Goal: Task Accomplishment & Management: Manage account settings

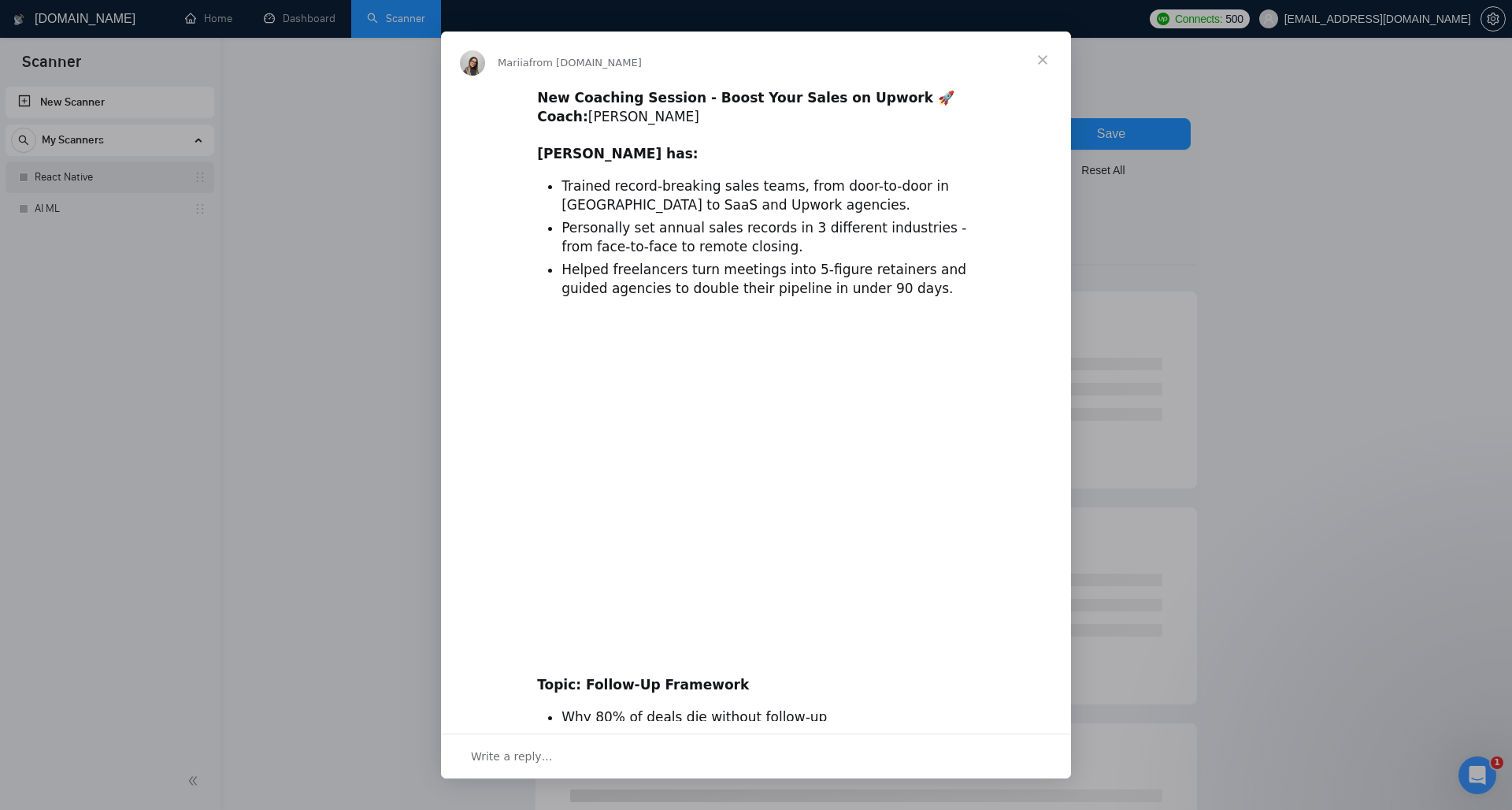
click at [93, 180] on div "Intercom messenger" at bounding box center [756, 405] width 1512 height 810
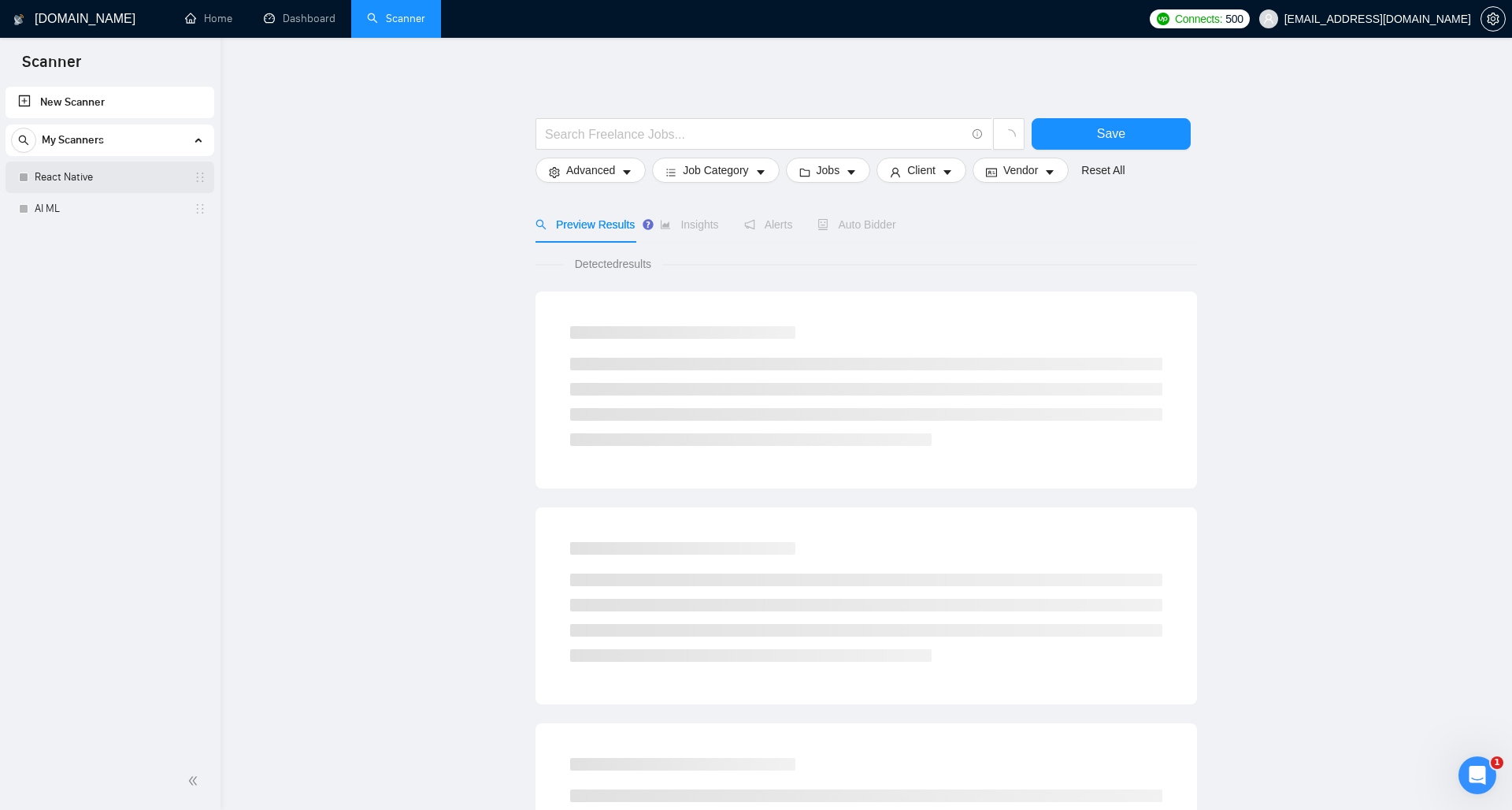
click at [93, 180] on link "React Native" at bounding box center [109, 177] width 149 height 31
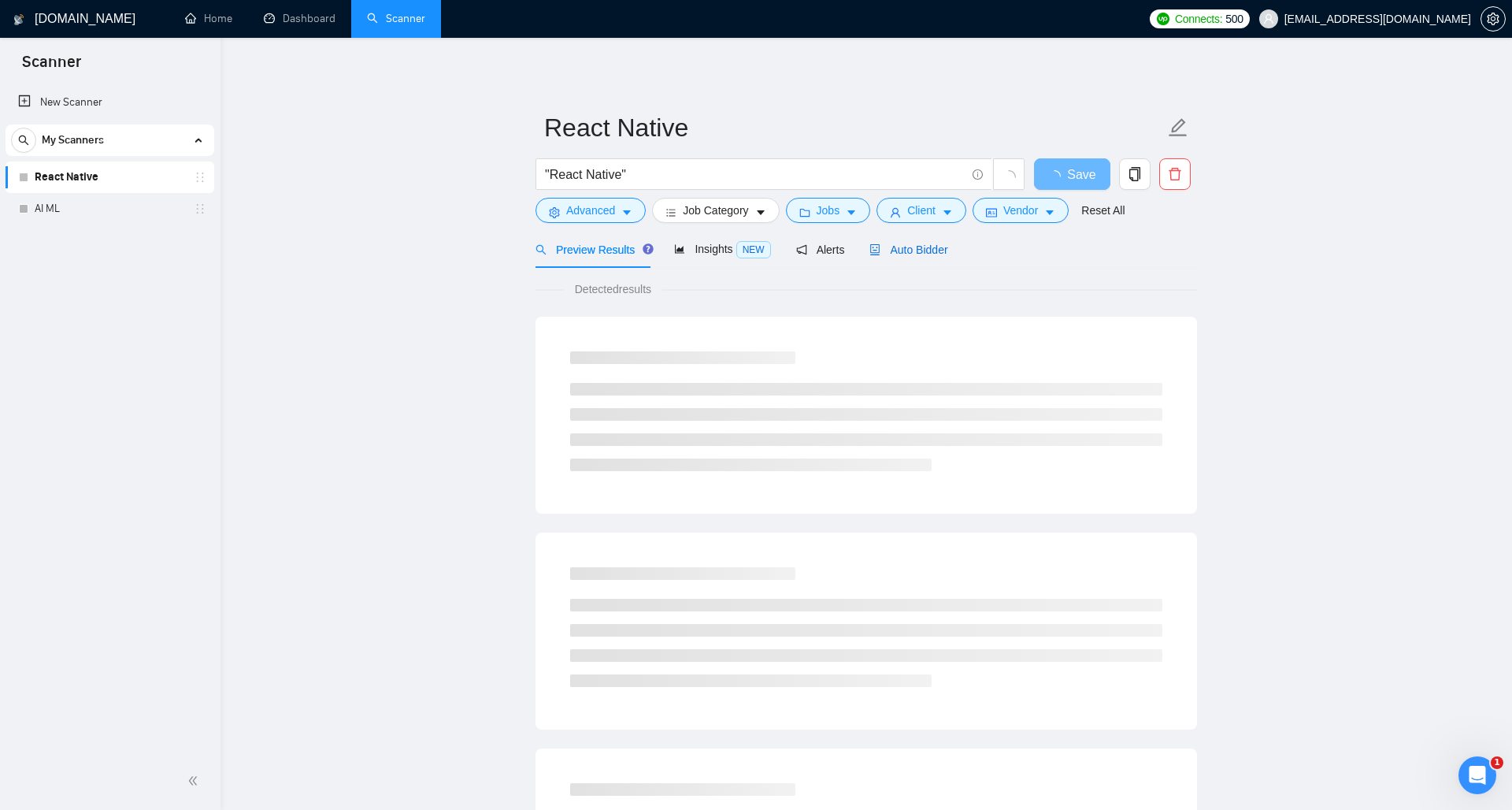
click at [912, 254] on span "Auto Bidder" at bounding box center [908, 250] width 78 height 12
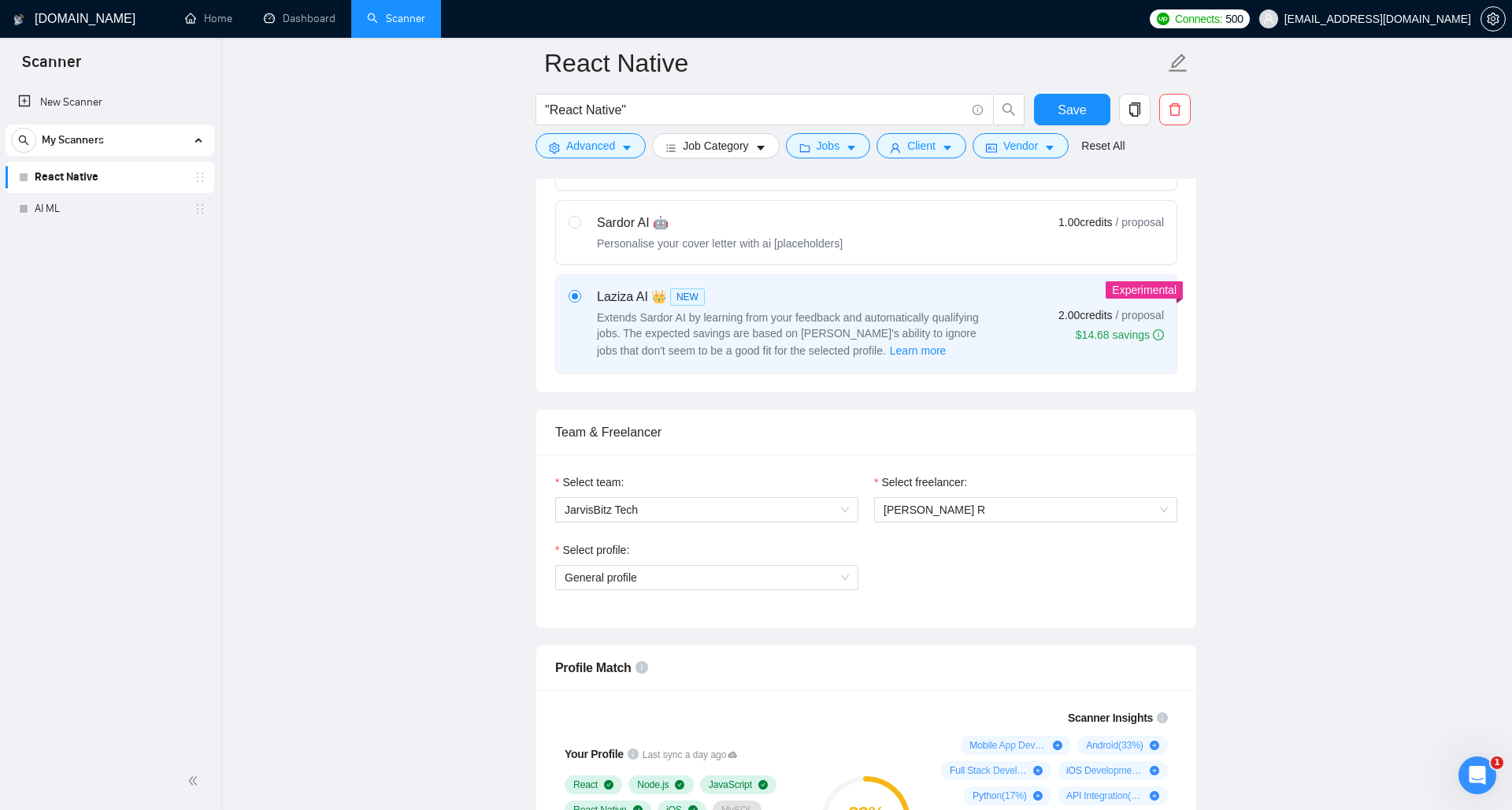
scroll to position [572, 0]
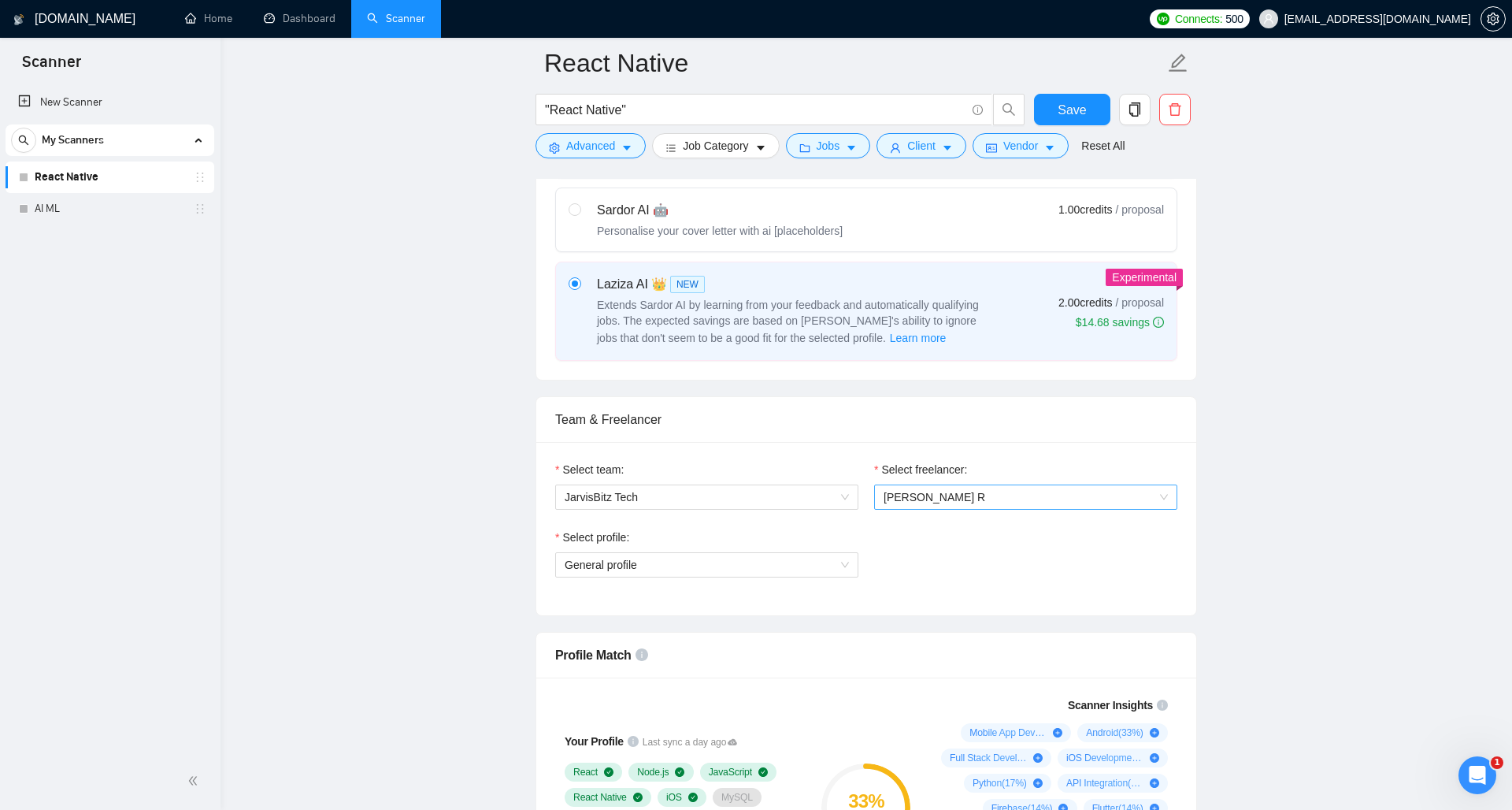
click at [953, 495] on span "Mridul R" at bounding box center [1025, 496] width 284 height 24
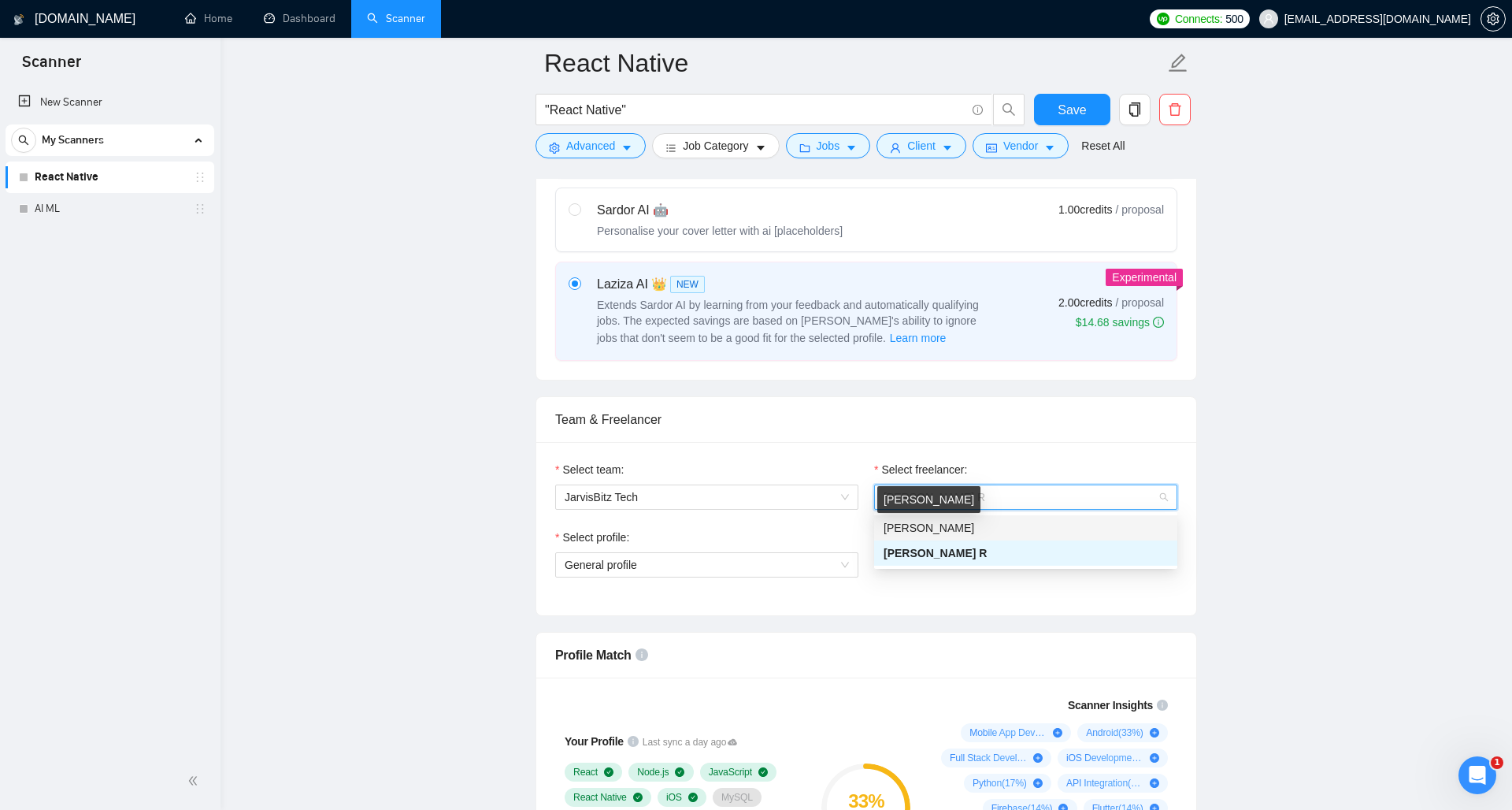
click at [941, 529] on span "Suresh Borad" at bounding box center [929, 528] width 91 height 12
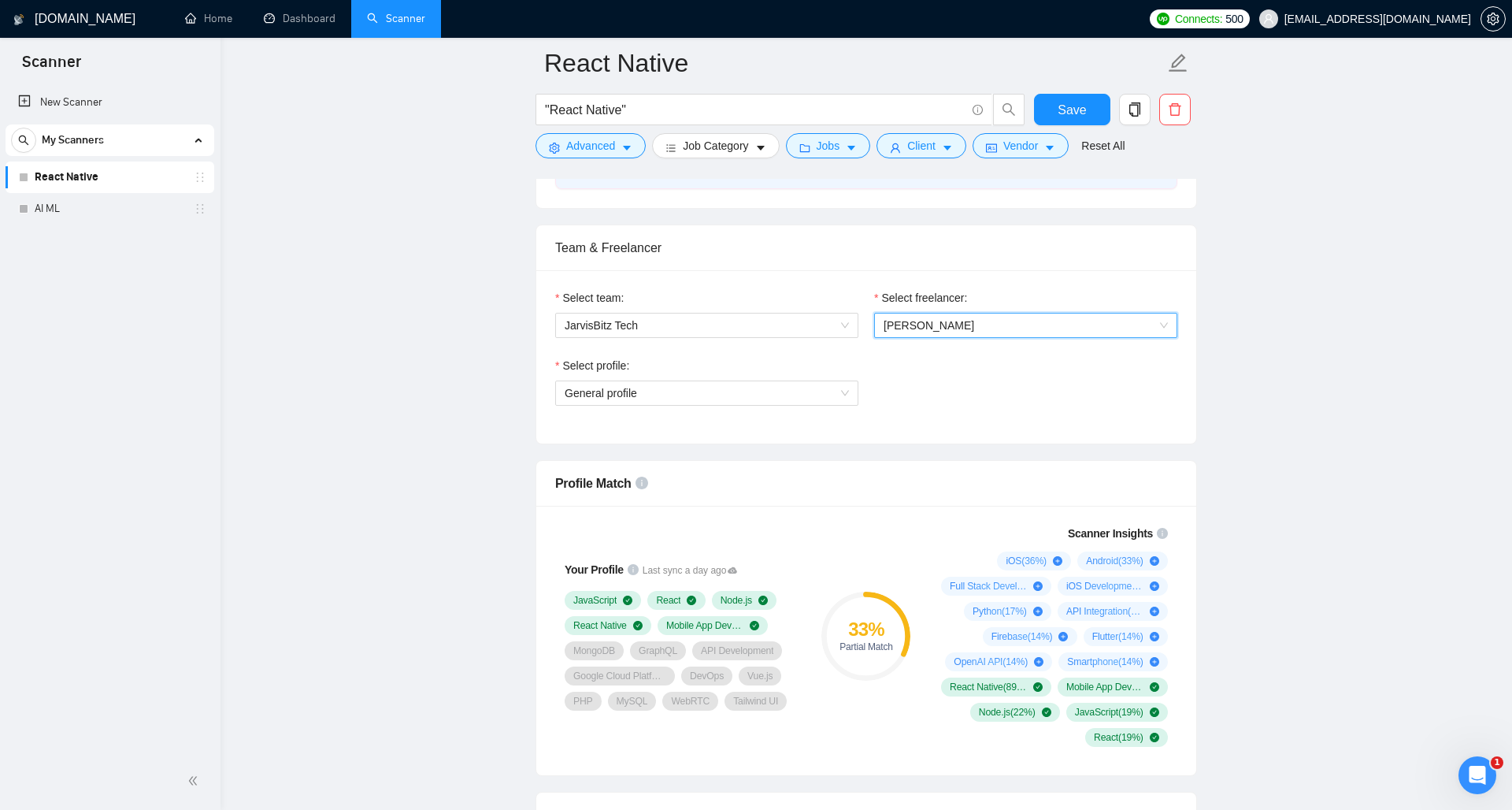
scroll to position [745, 0]
click at [941, 327] on span "Suresh Borad" at bounding box center [929, 324] width 91 height 12
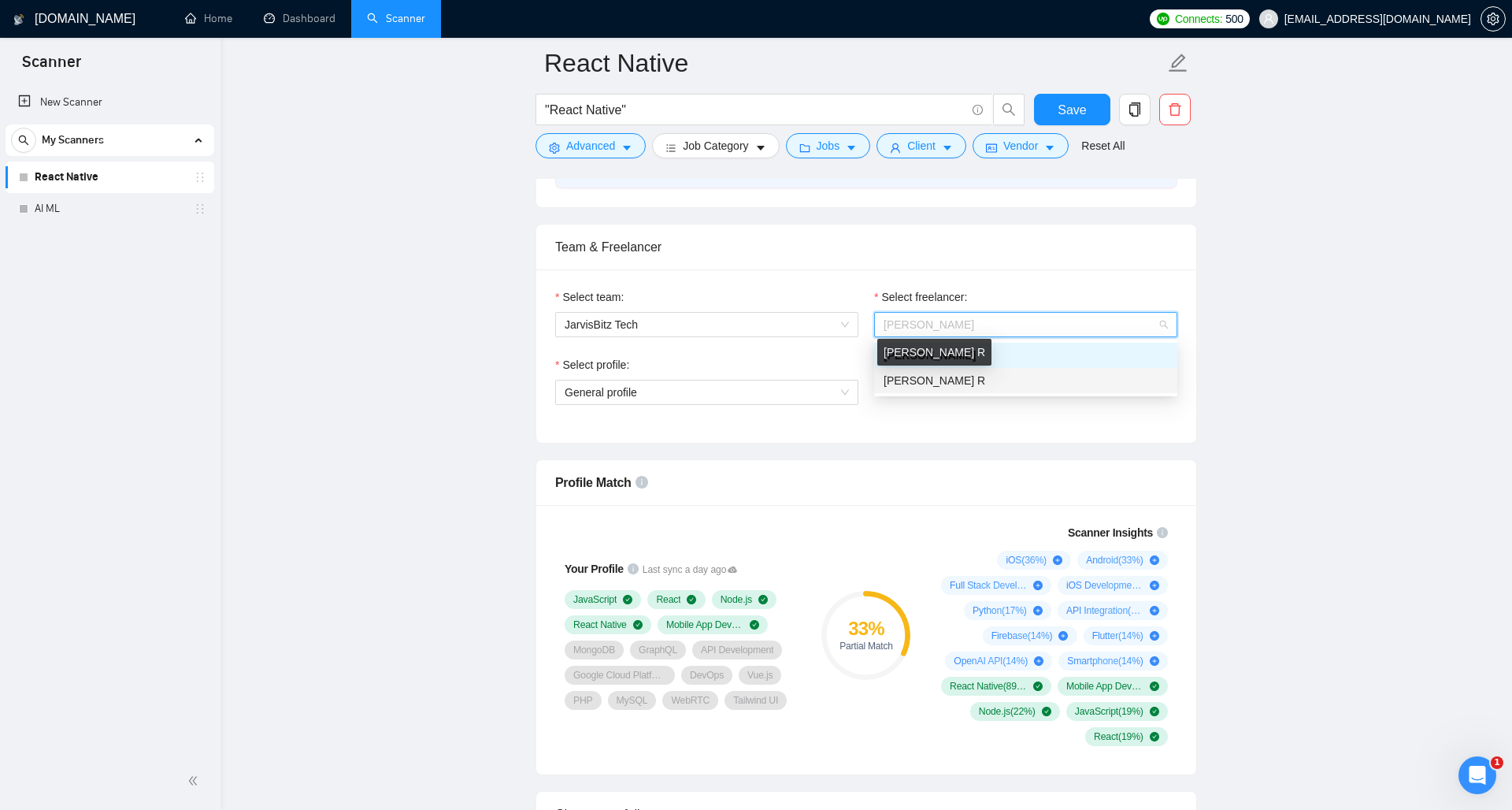
click at [922, 377] on span "Mridul R" at bounding box center [934, 380] width 101 height 12
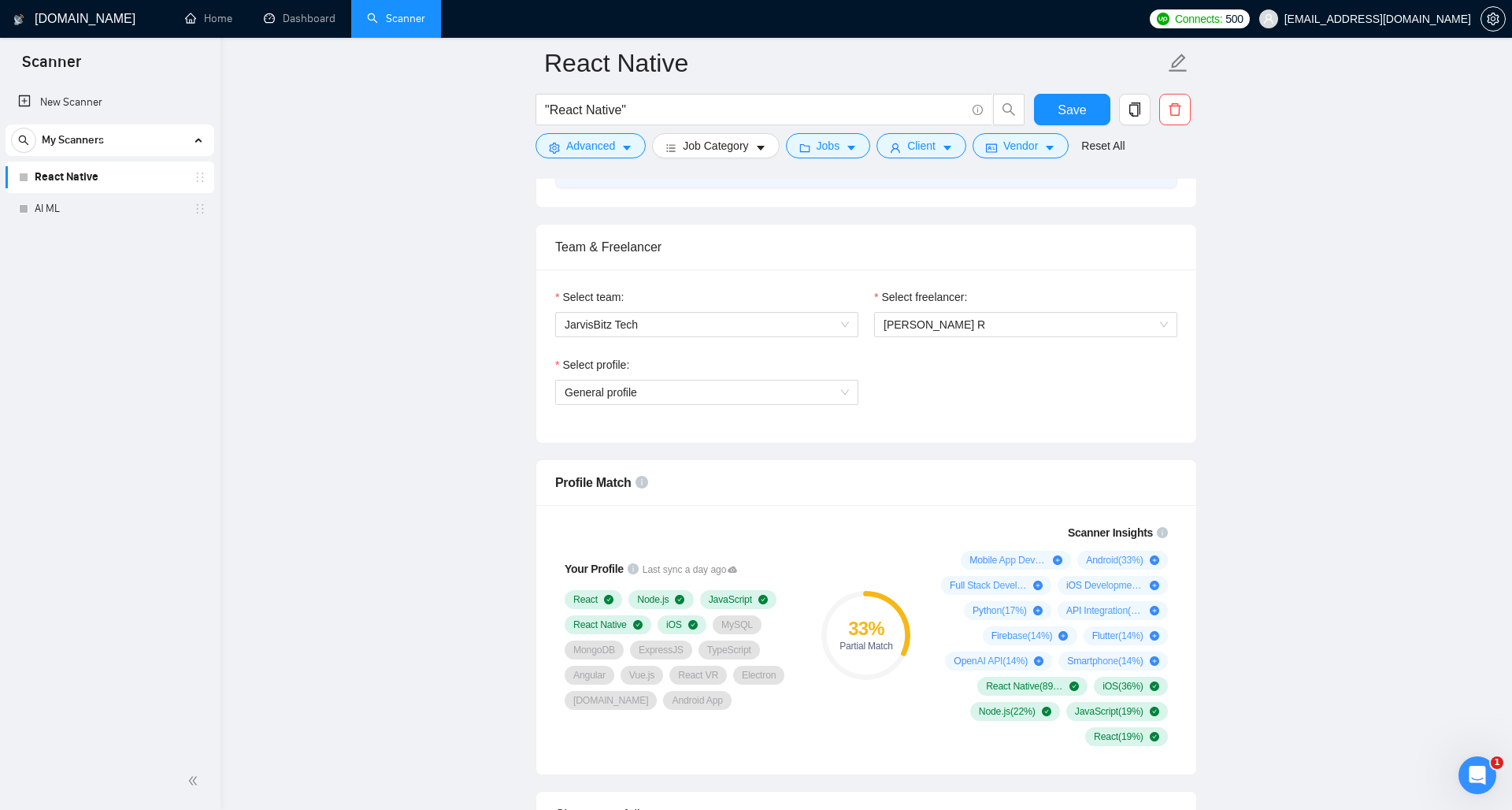
click at [792, 731] on div "Your Profile Last sync a day ago React Node.js JavaScript React Native iOS MySQ…" at bounding box center [680, 635] width 265 height 241
click at [737, 566] on icon at bounding box center [732, 569] width 10 height 10
click at [784, 483] on div "Profile Match" at bounding box center [866, 481] width 622 height 45
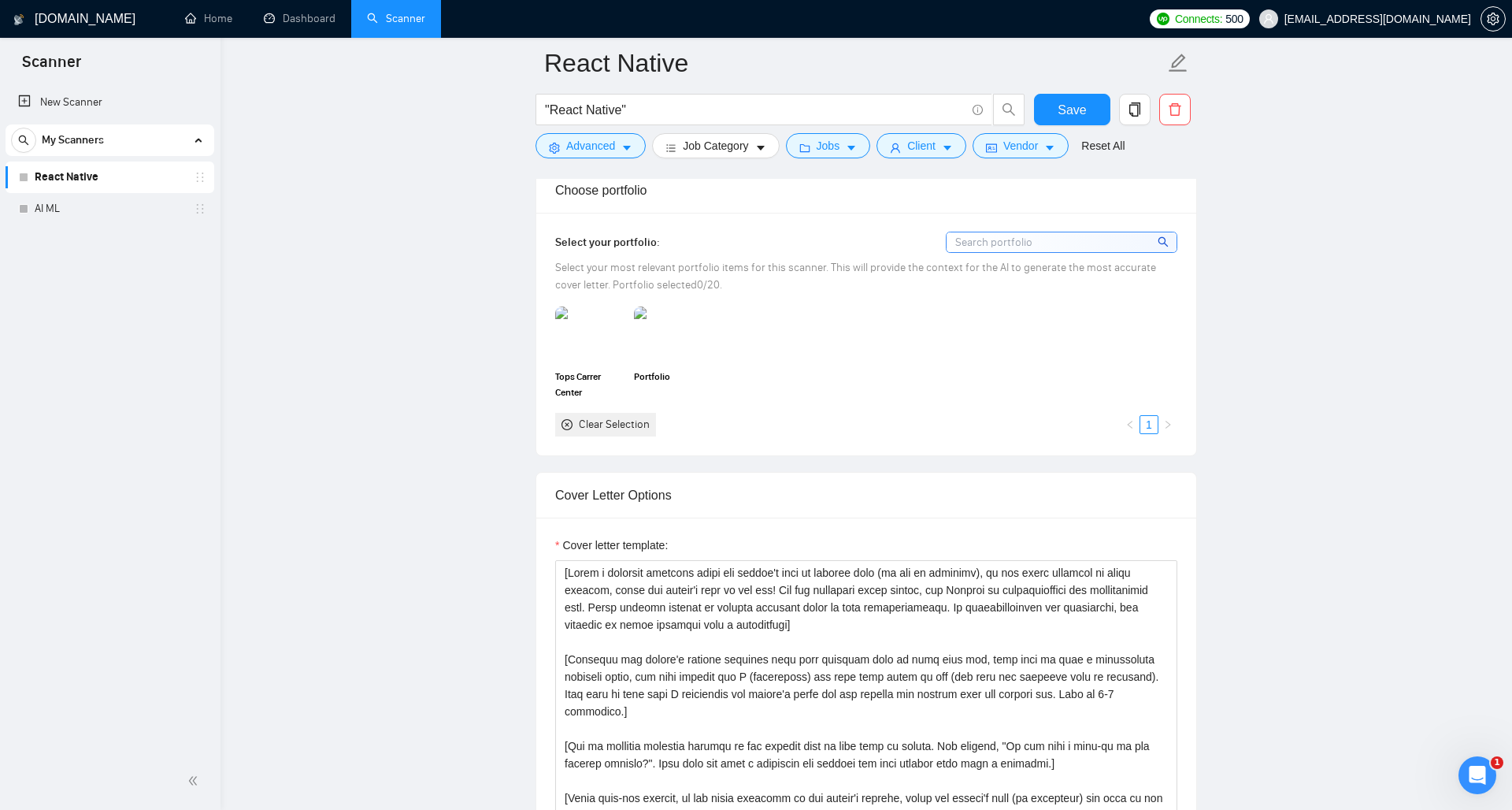
scroll to position [1308, 0]
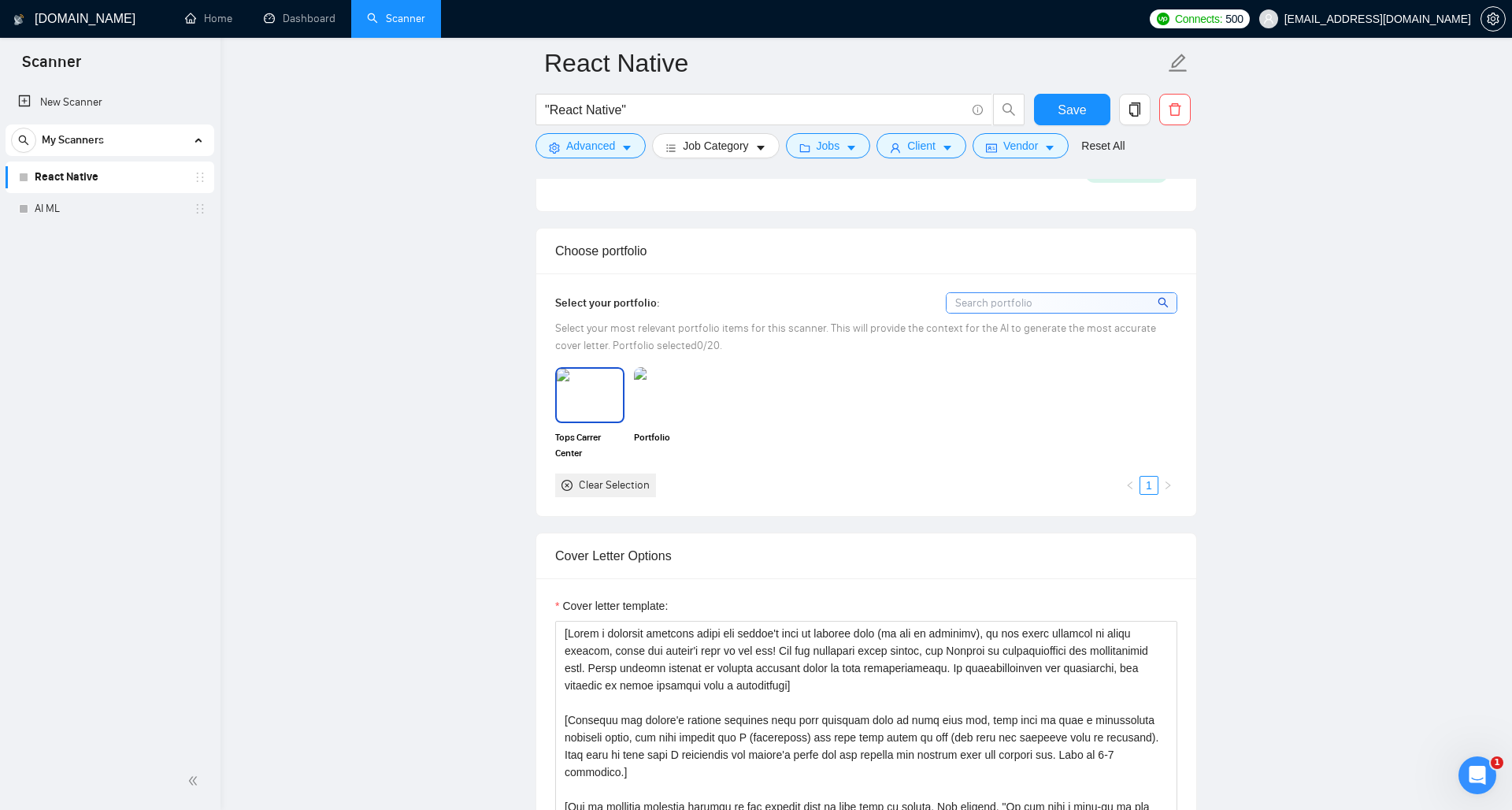
click at [600, 406] on img at bounding box center [590, 394] width 66 height 52
click at [648, 406] on img at bounding box center [668, 394] width 66 height 52
click at [799, 444] on div "Tops Carrer Center Portfolio Clear Selection 1" at bounding box center [866, 432] width 632 height 129
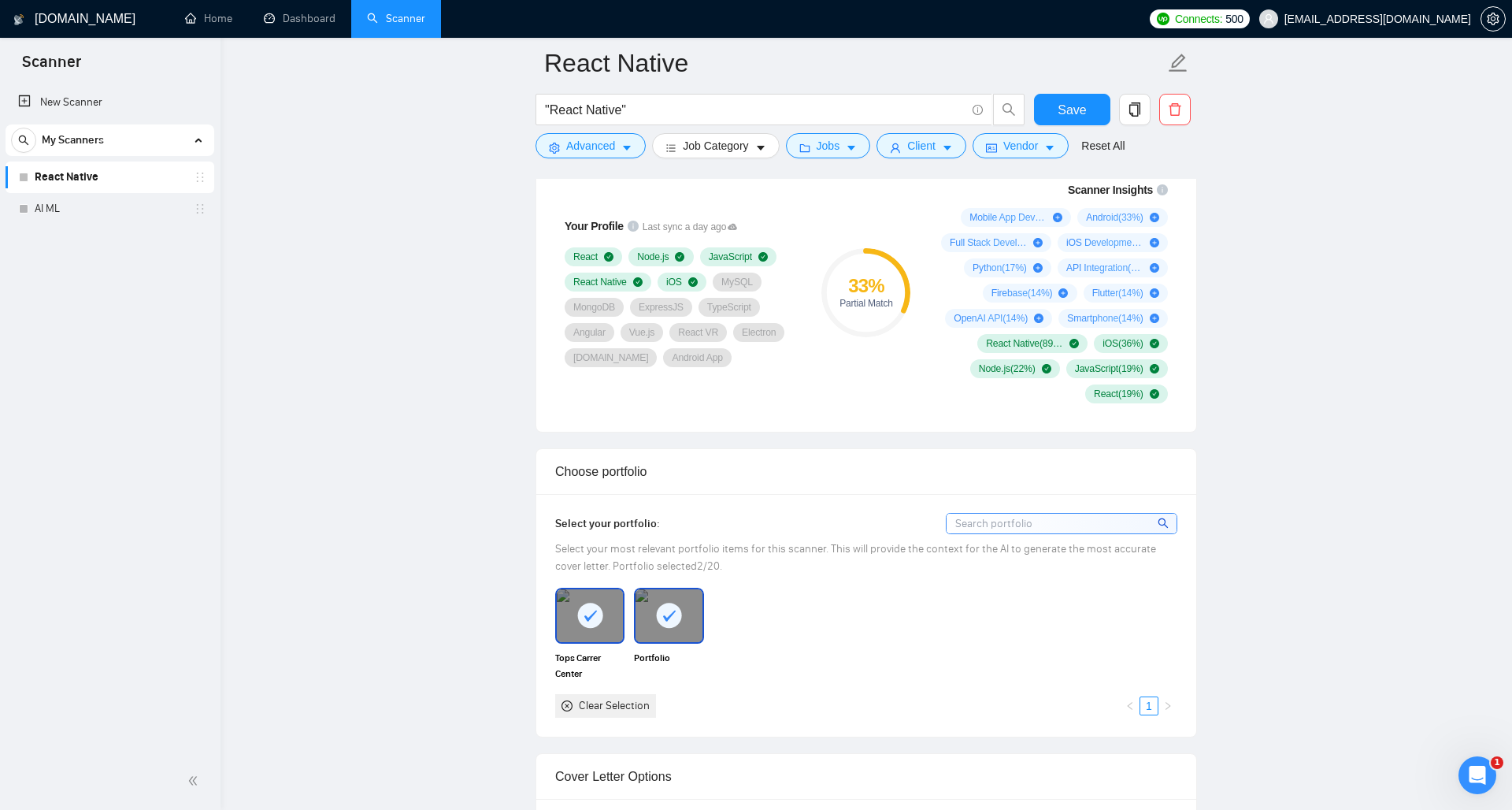
scroll to position [1086, 0]
click at [1031, 530] on input at bounding box center [1060, 525] width 230 height 20
click at [1066, 102] on span "Save" at bounding box center [1072, 109] width 28 height 20
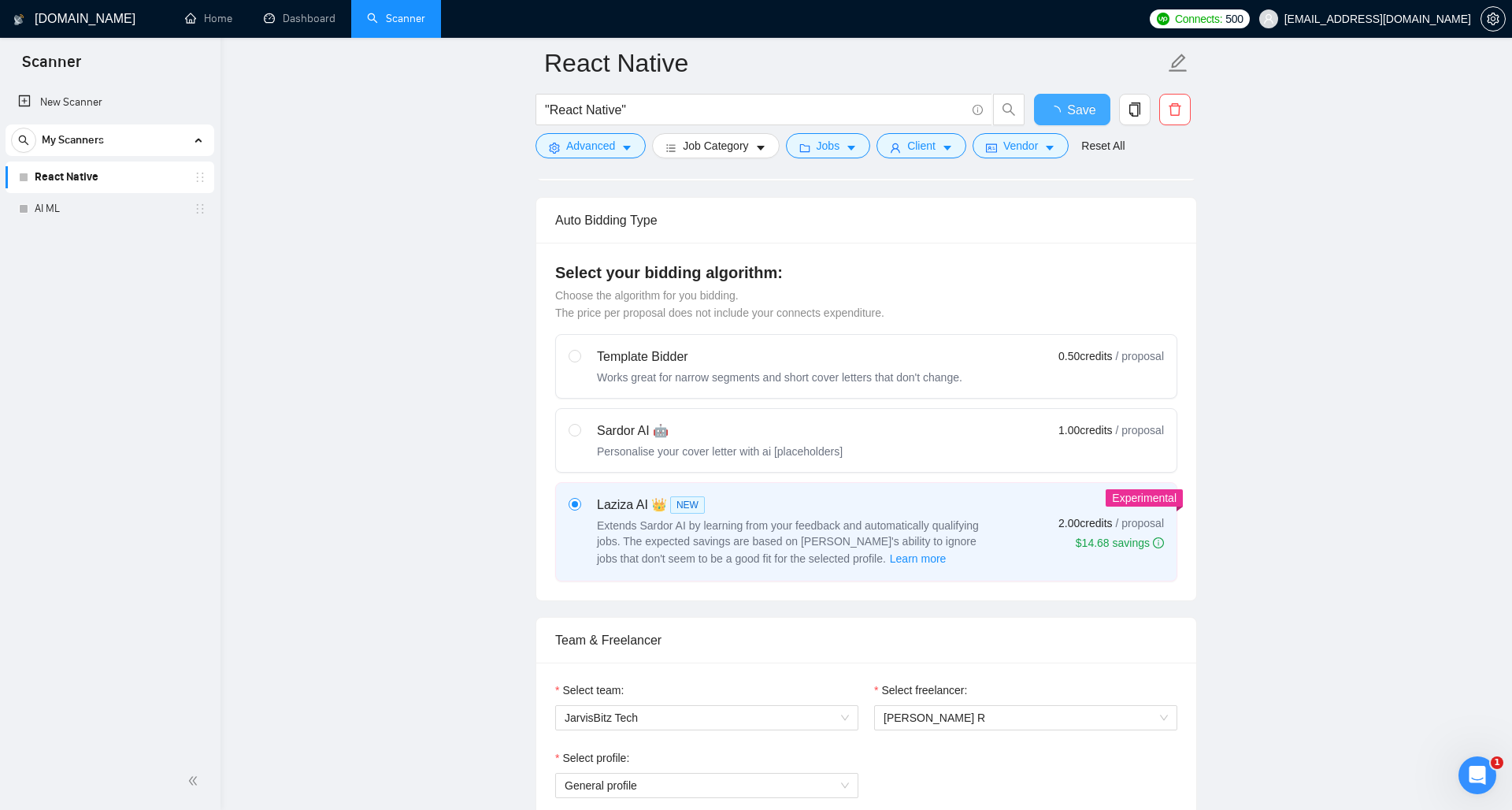
checkbox input "true"
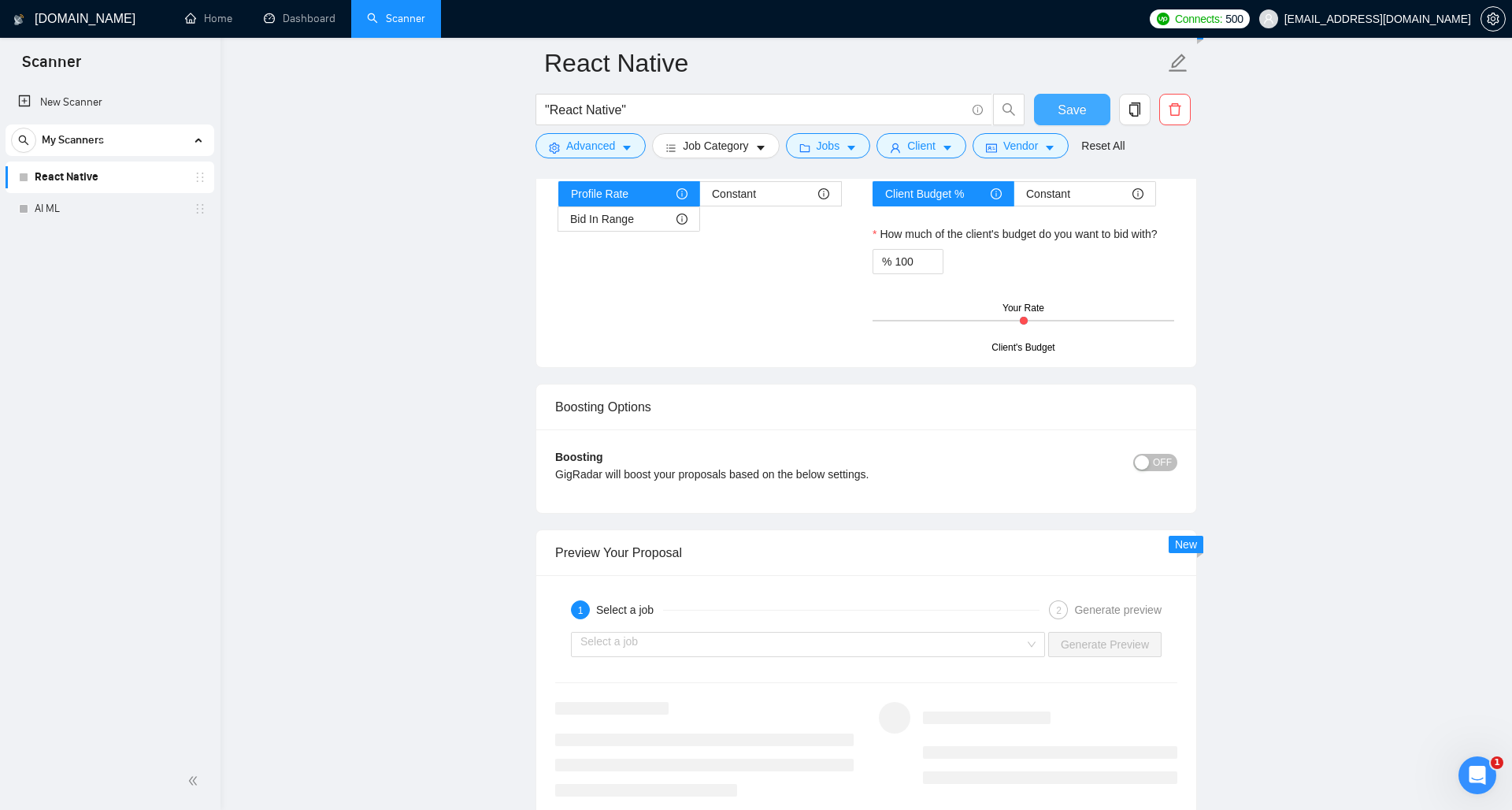
scroll to position [2579, 0]
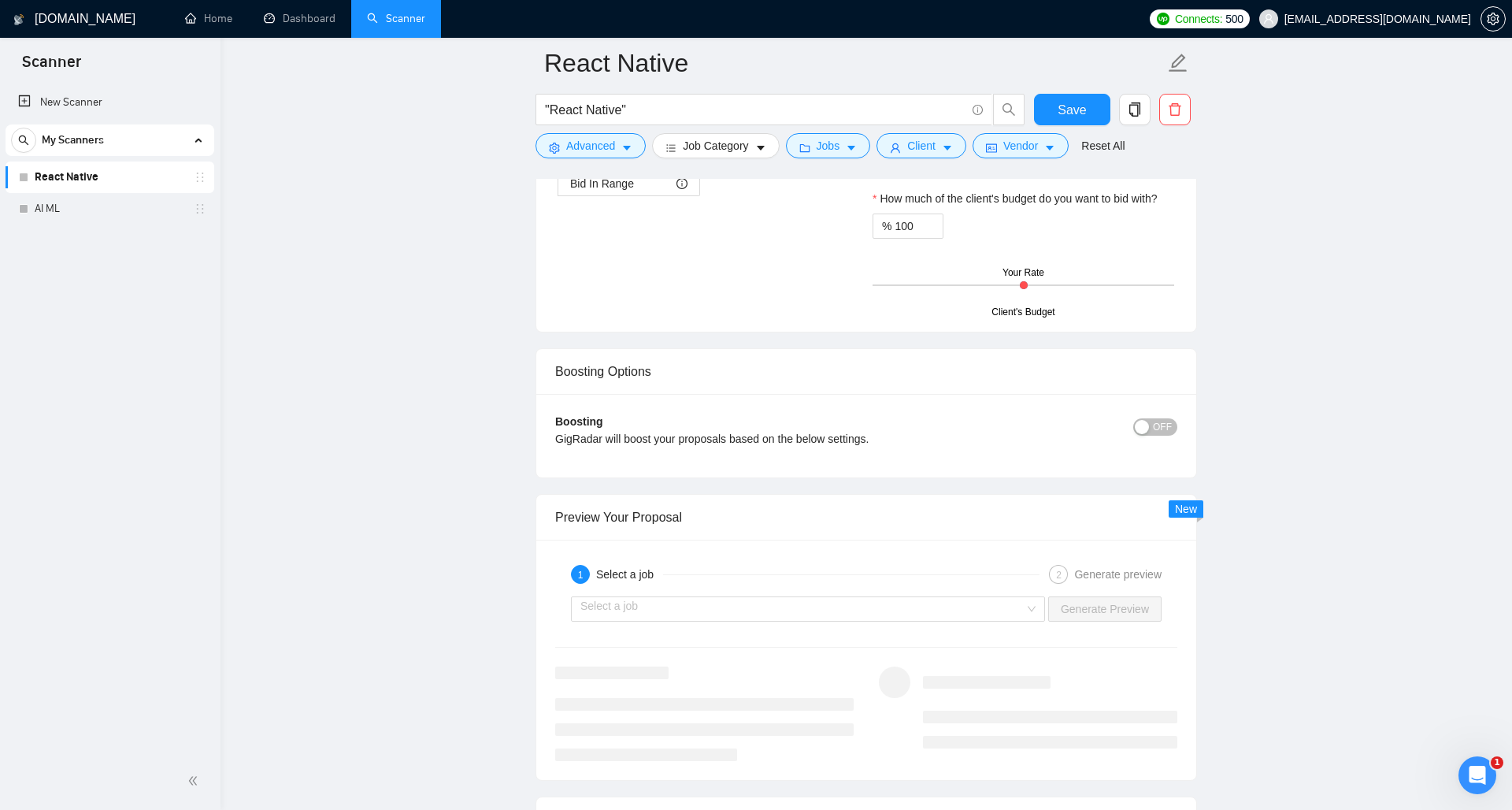
click at [1143, 434] on button "OFF" at bounding box center [1155, 427] width 44 height 17
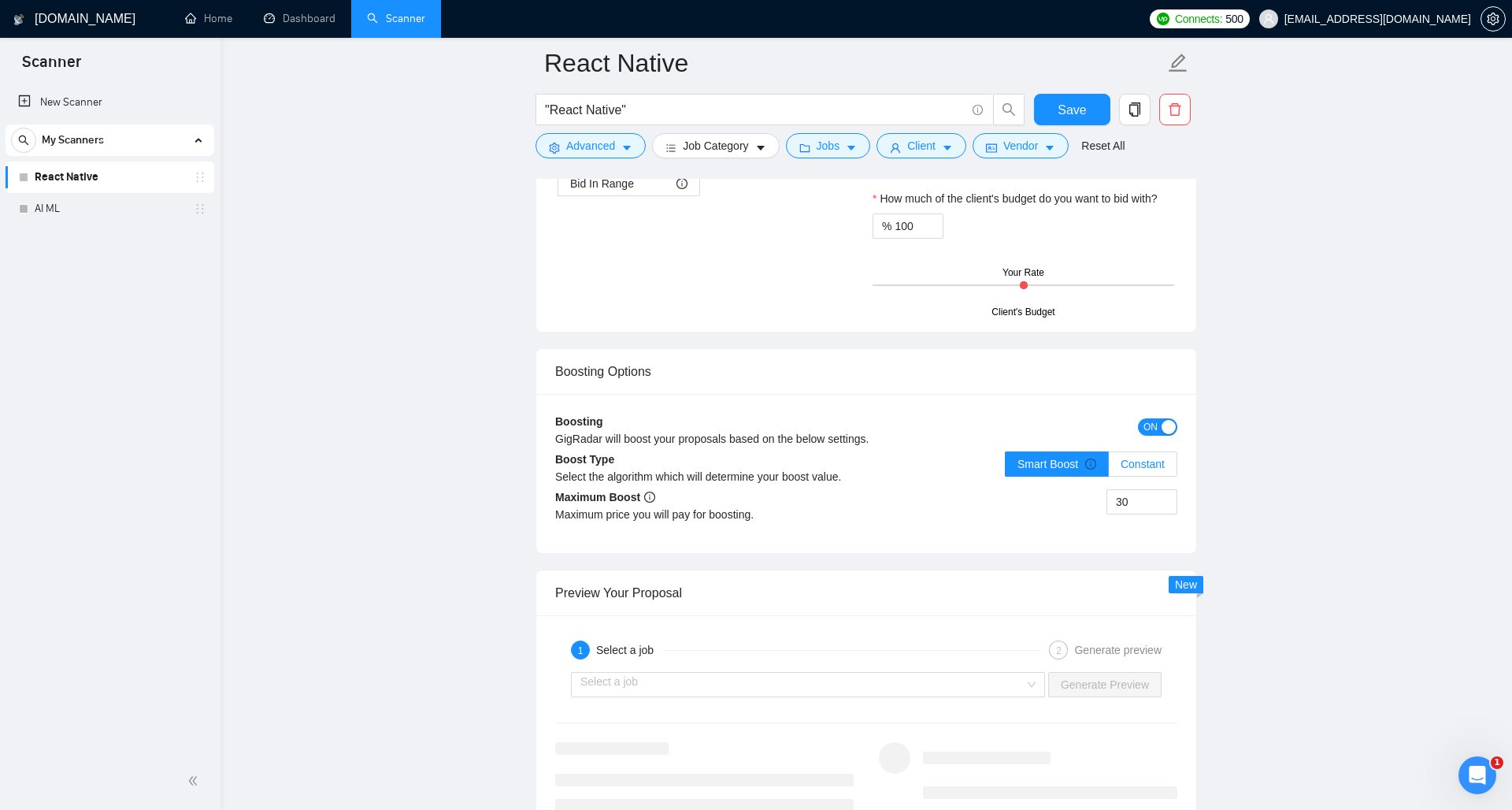
click at [1149, 455] on label "Constant" at bounding box center [1143, 463] width 68 height 25
click at [1108, 467] on input "Constant" at bounding box center [1108, 467] width 0 height 0
click at [1150, 424] on span "ON" at bounding box center [1150, 427] width 14 height 17
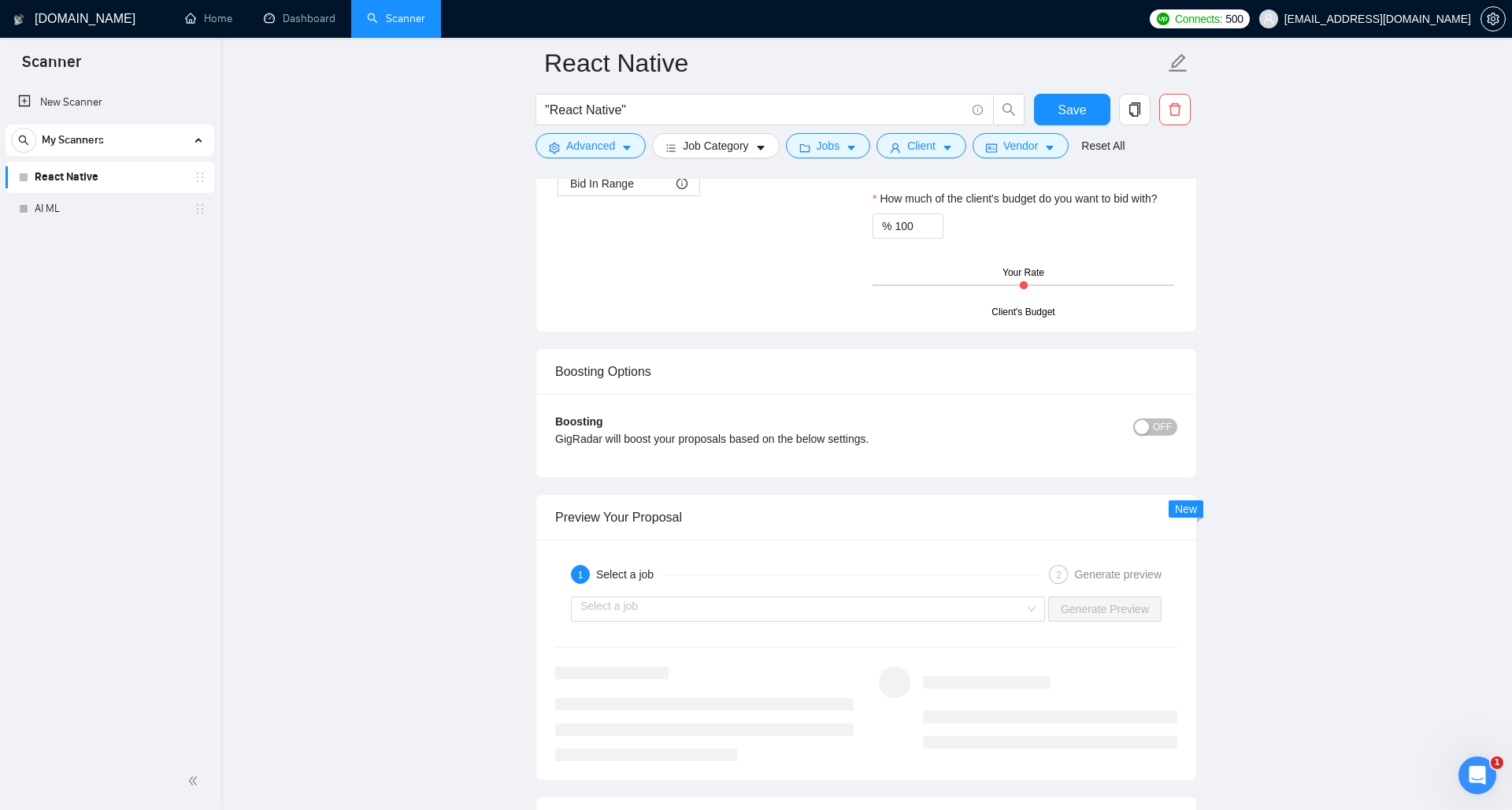
click at [1074, 516] on div "Preview Your Proposal" at bounding box center [866, 516] width 622 height 45
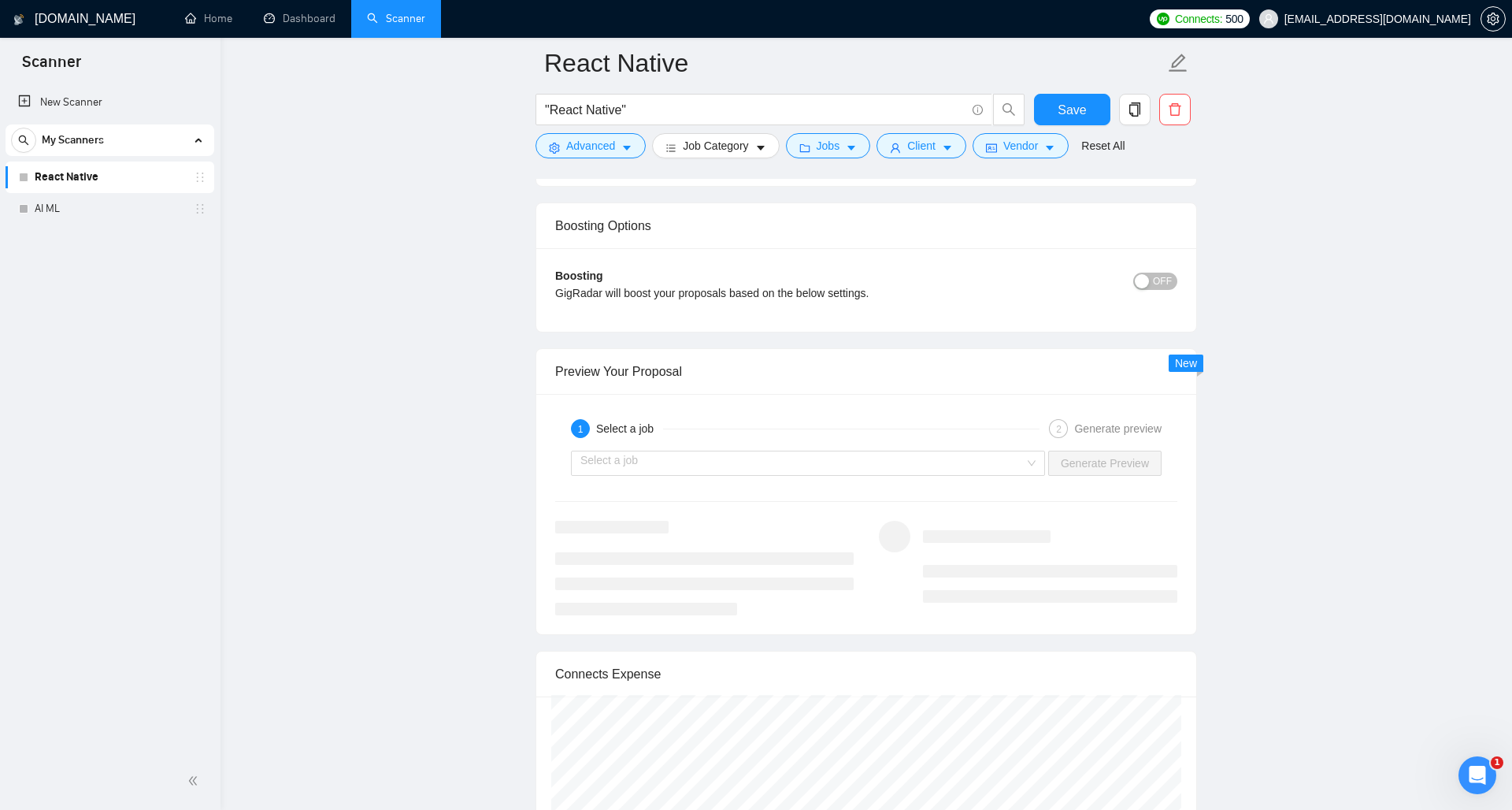
scroll to position [2742, 0]
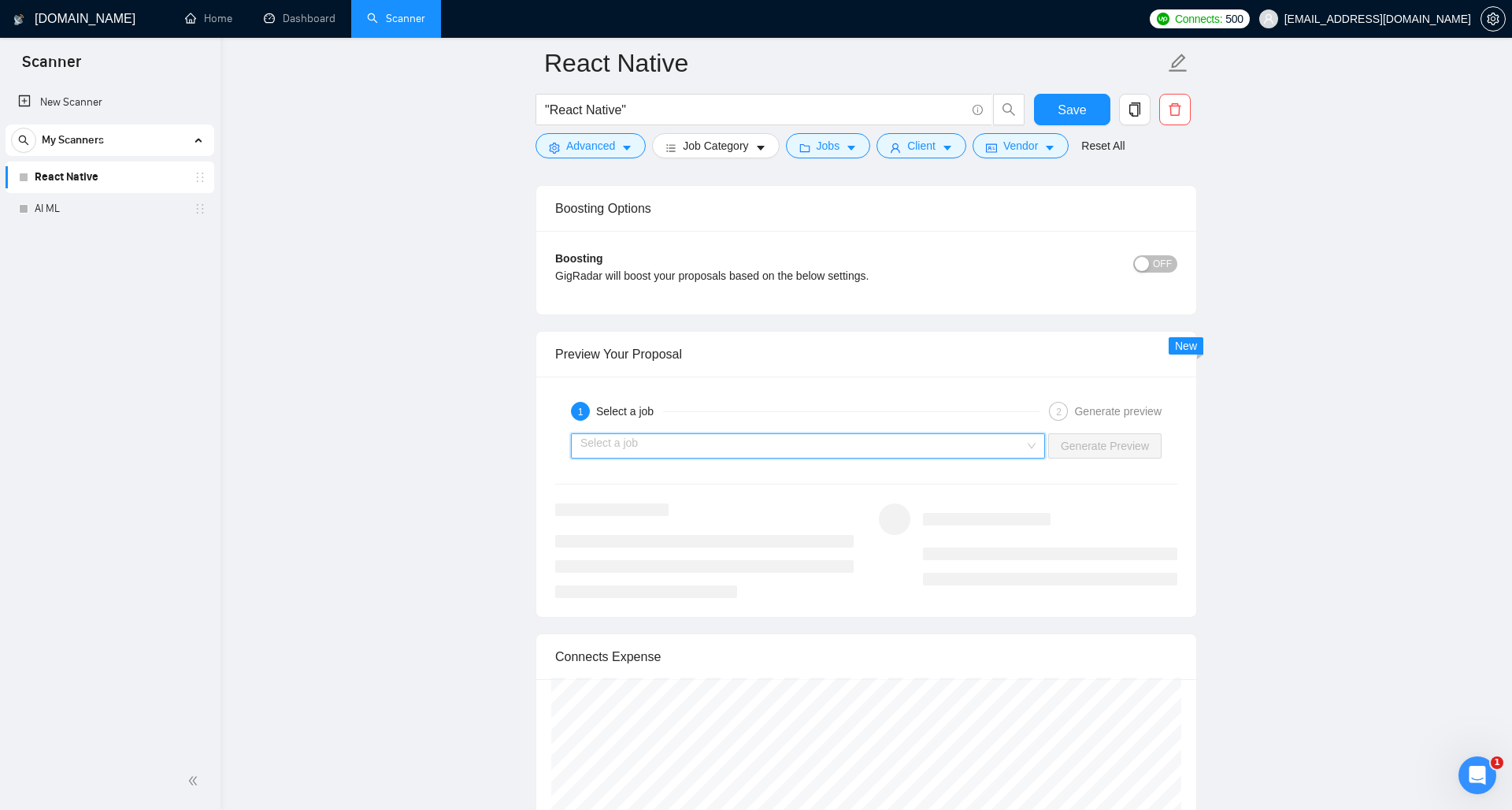
click at [965, 451] on input "search" at bounding box center [802, 446] width 444 height 24
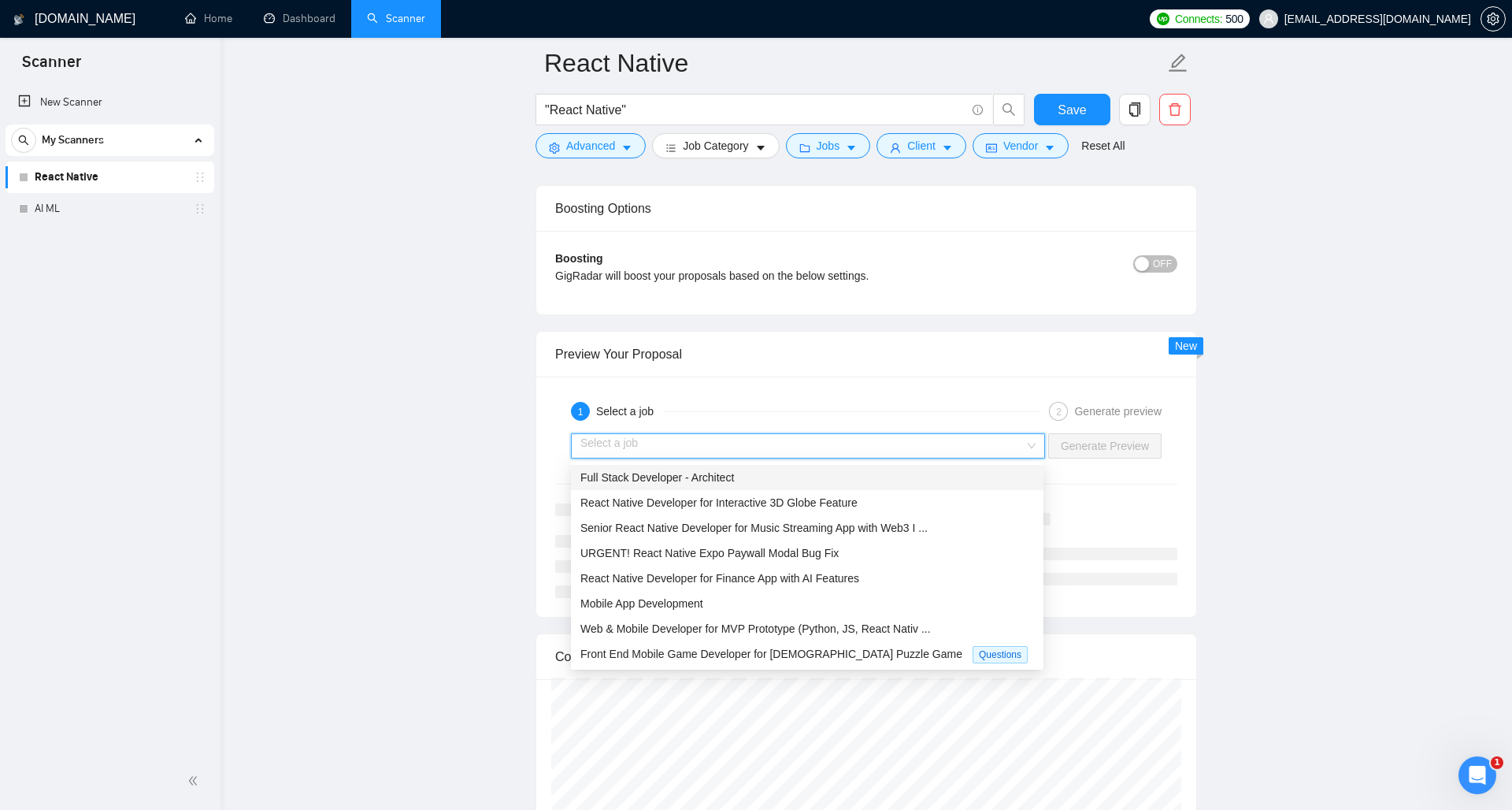
click at [947, 408] on div "1 Select a job" at bounding box center [805, 412] width 468 height 19
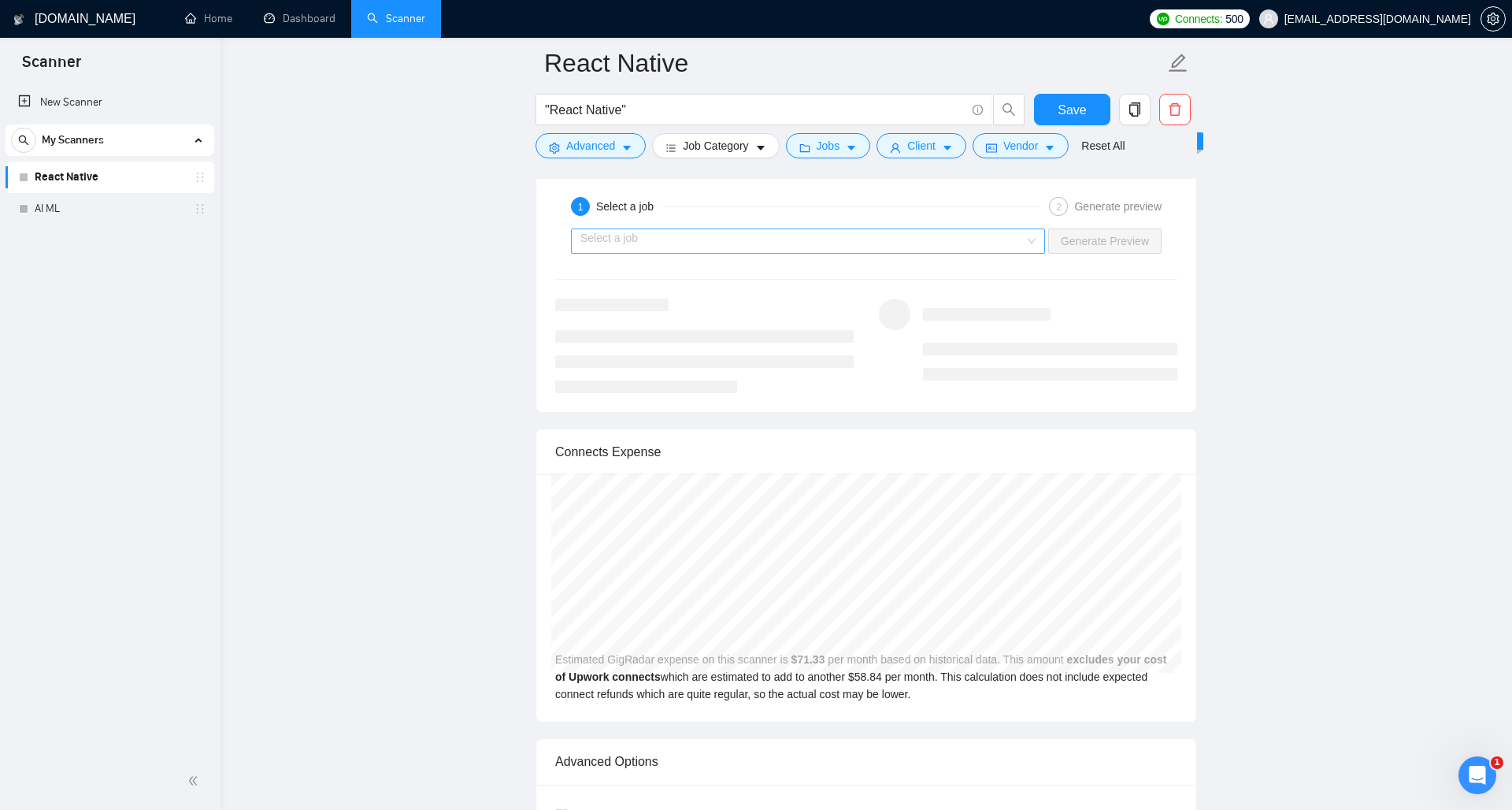
scroll to position [2951, 0]
click at [828, 242] on input "search" at bounding box center [802, 237] width 444 height 24
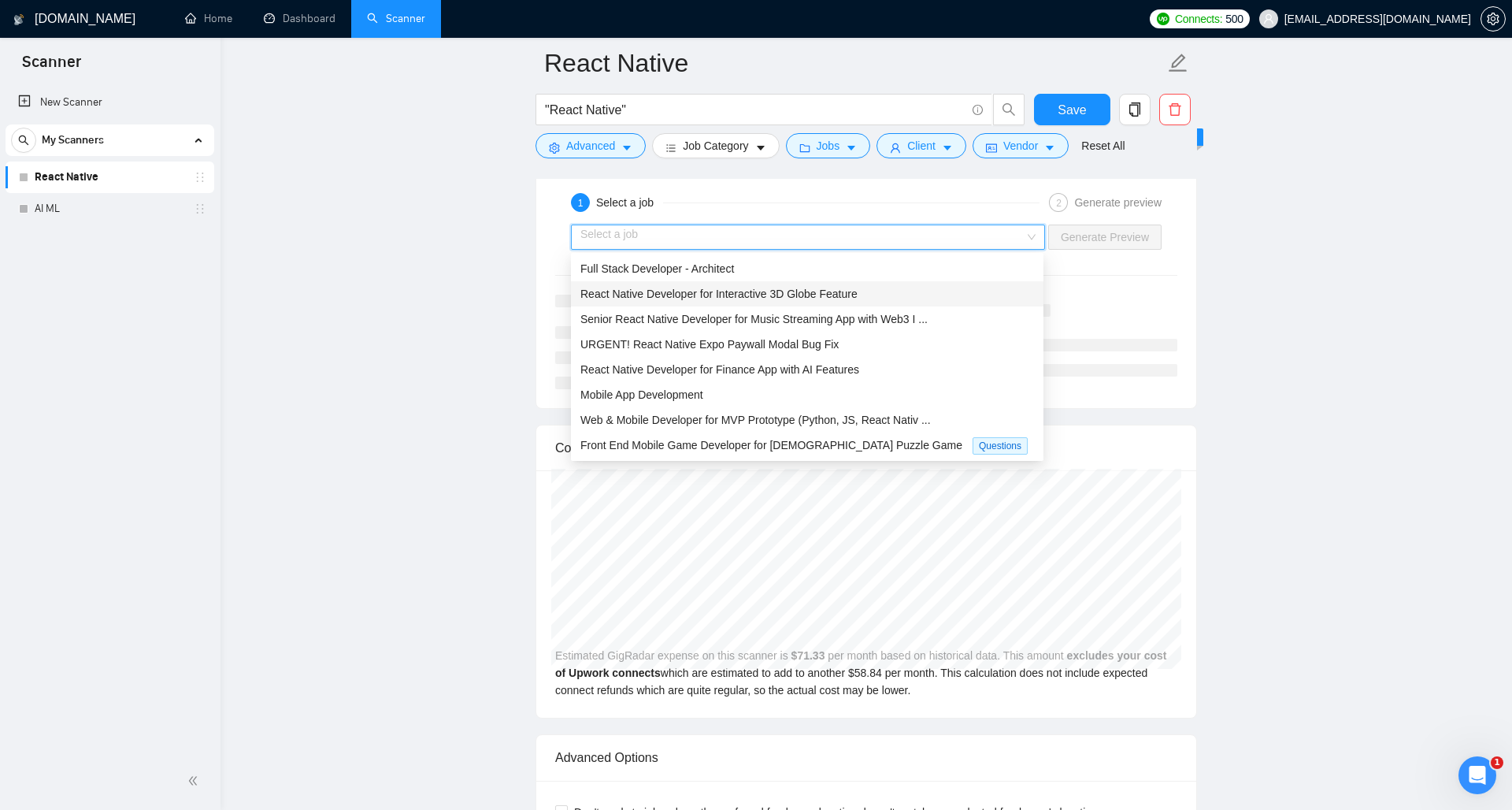
click at [751, 294] on span "React Native Developer for Interactive 3D Globe Feature" at bounding box center [718, 294] width 277 height 12
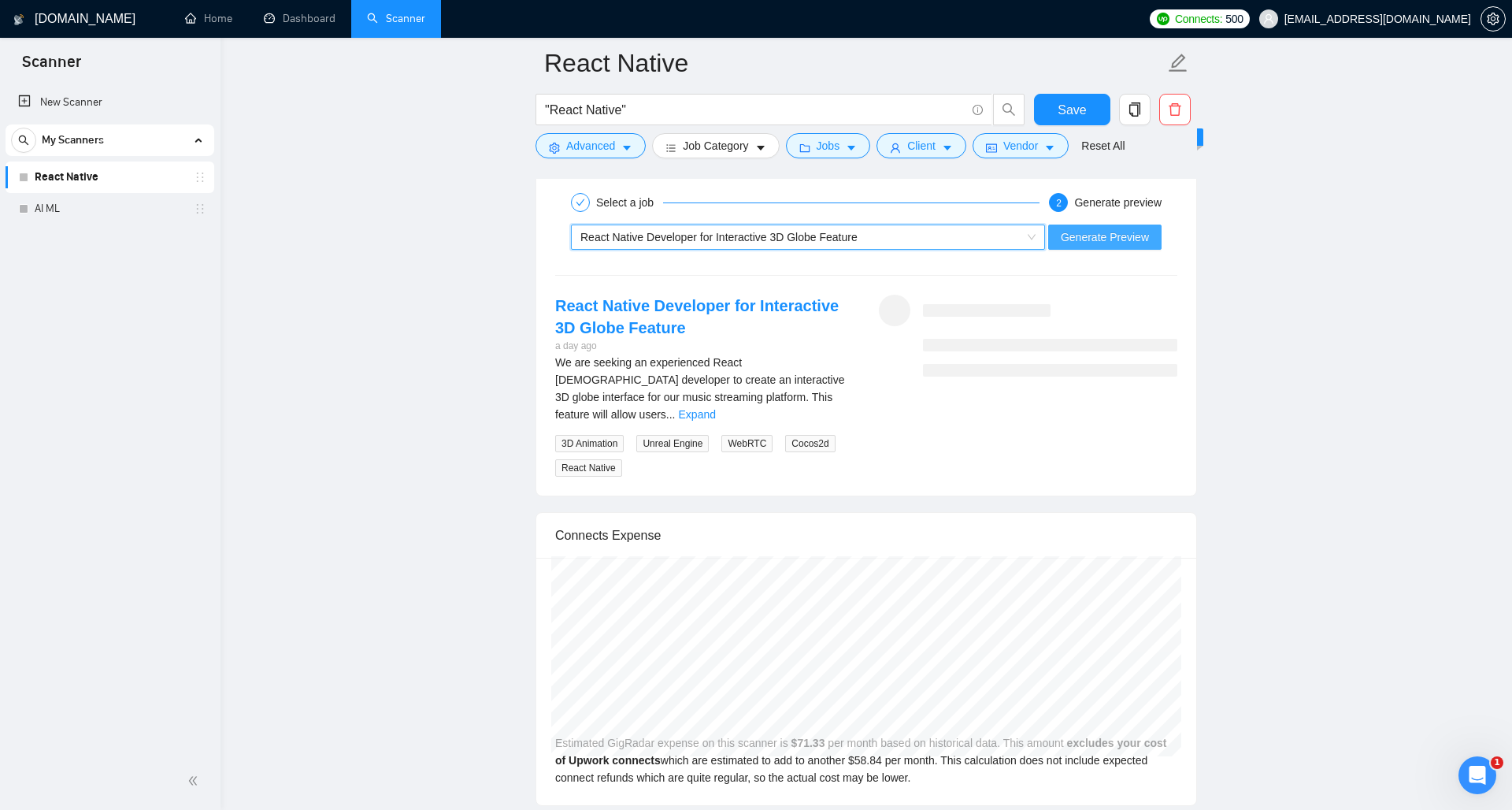
click at [1064, 239] on span "Generate Preview" at bounding box center [1104, 237] width 88 height 17
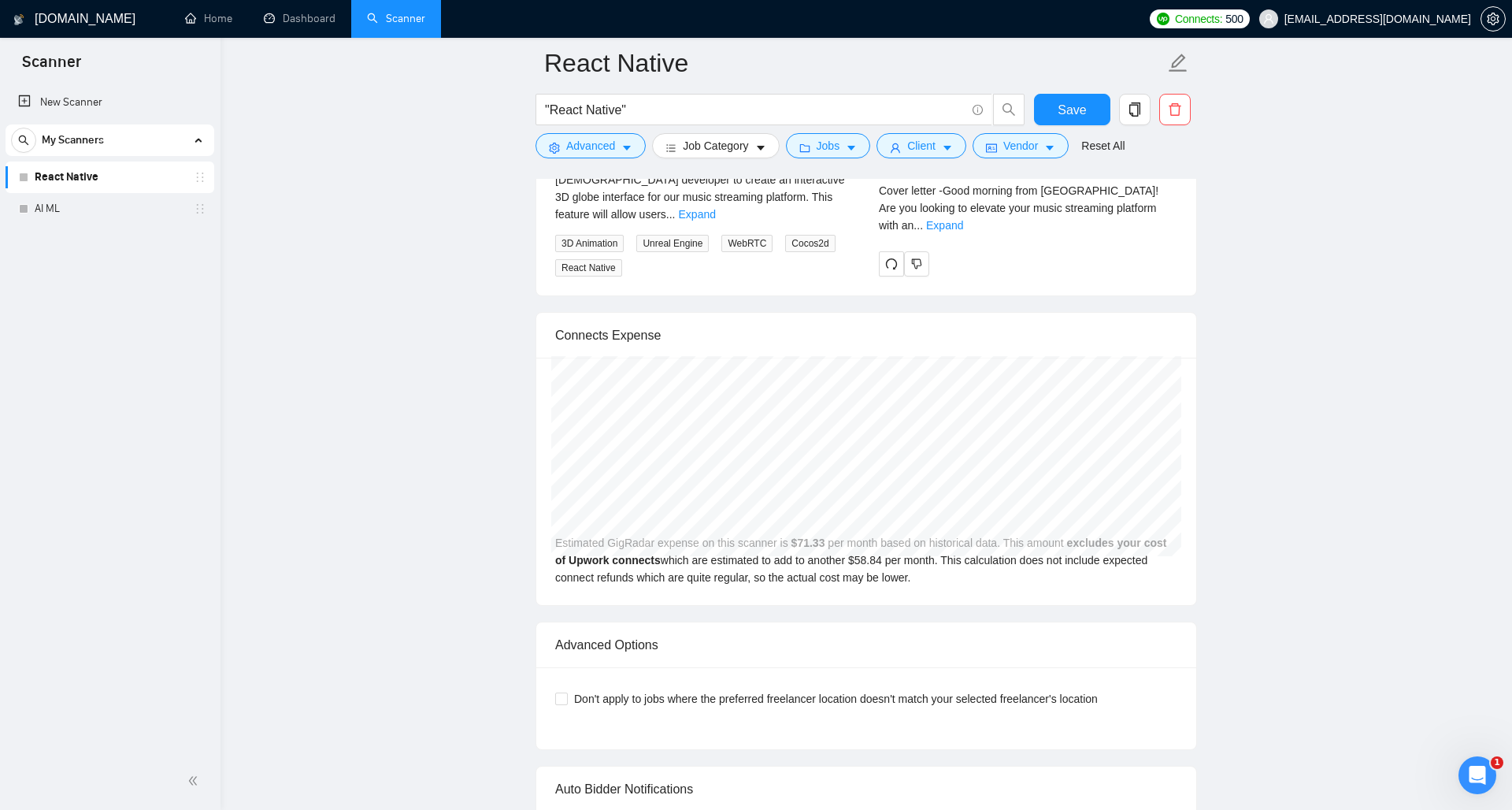
scroll to position [2971, 0]
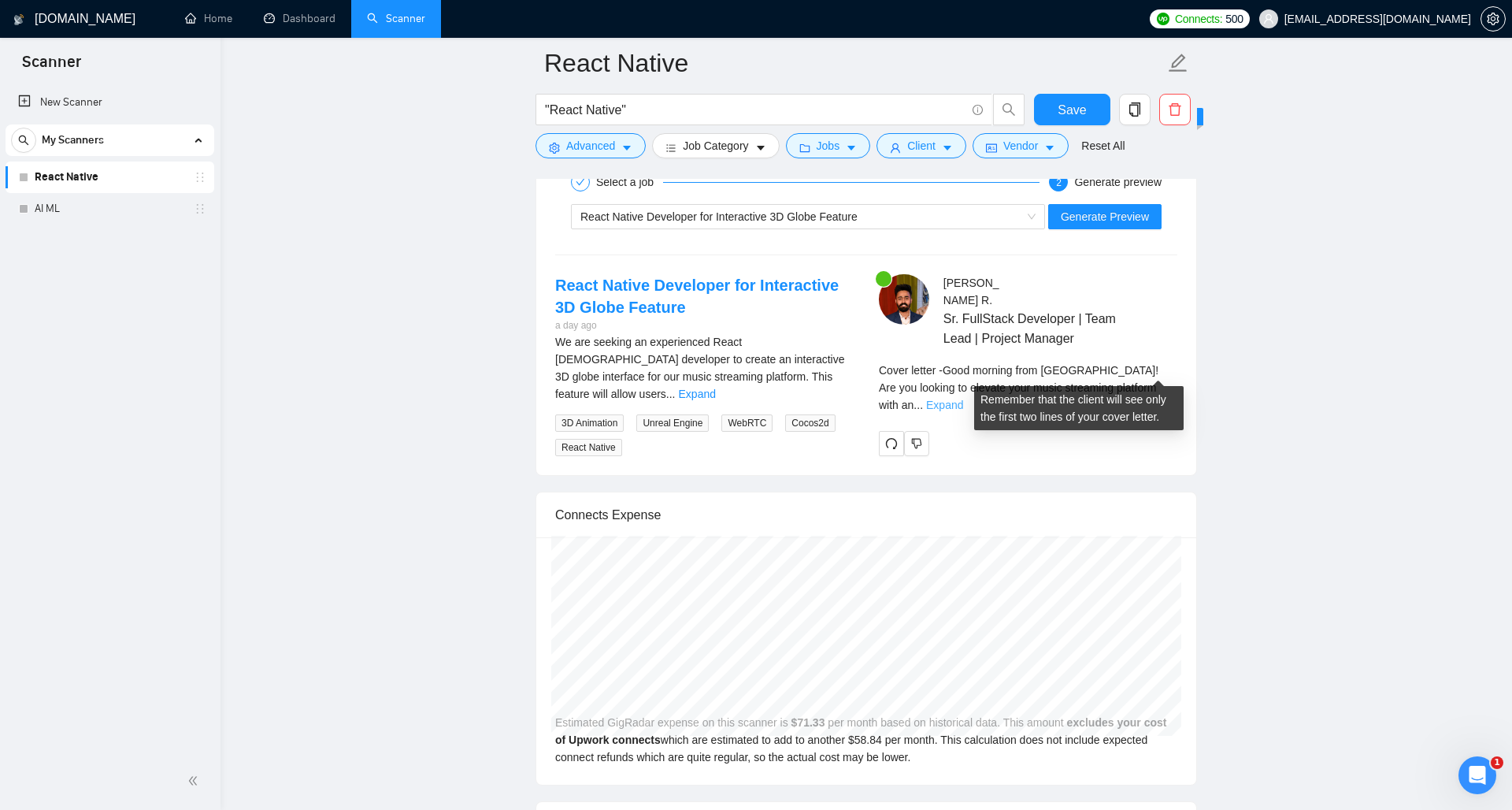
click at [963, 398] on link "Expand" at bounding box center [944, 405] width 37 height 12
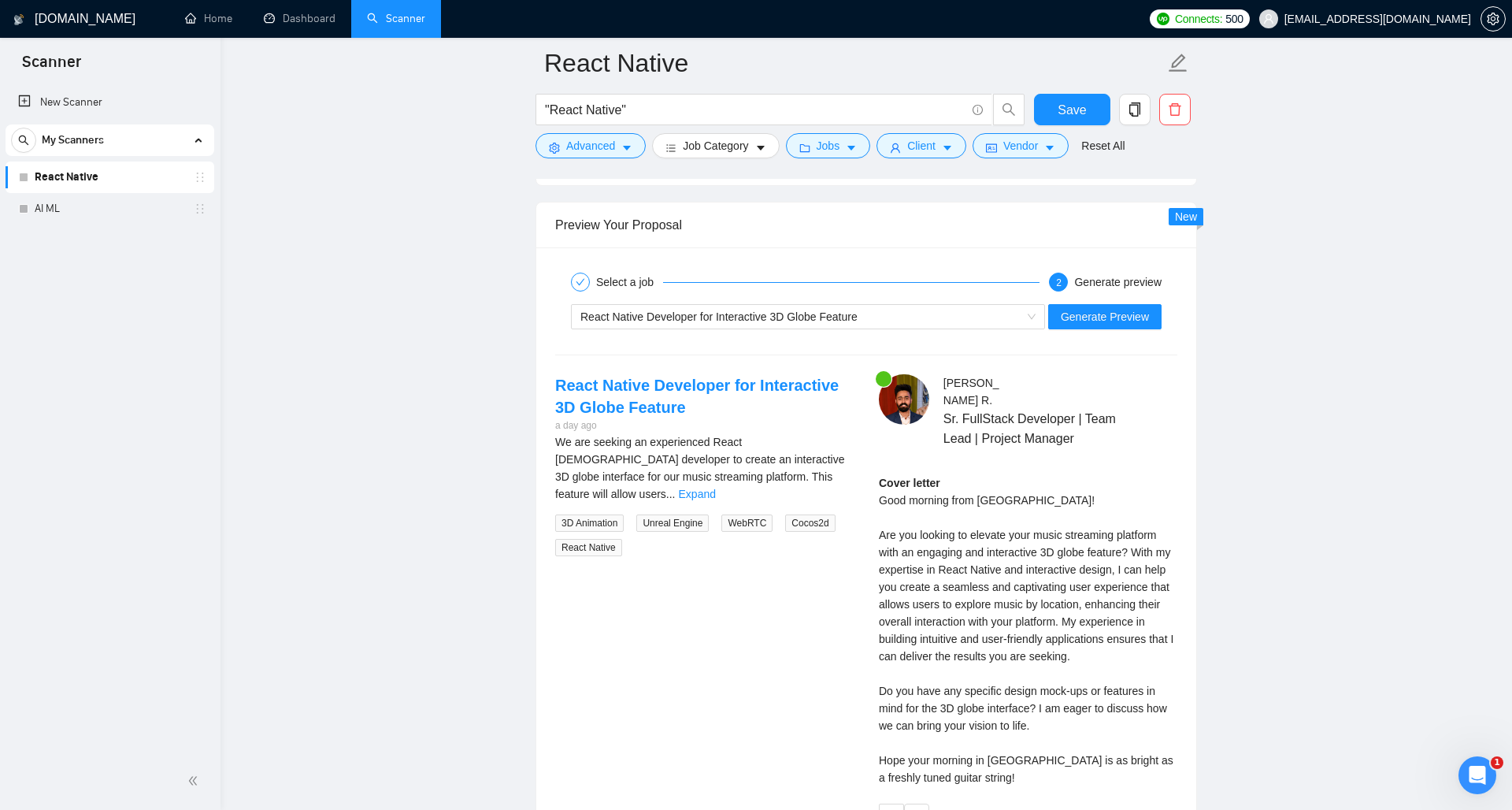
scroll to position [2872, 0]
click at [992, 481] on div "Cover letter Good morning from Irvine! Are you looking to elevate your music st…" at bounding box center [1028, 628] width 299 height 312
copy div "Irvine"
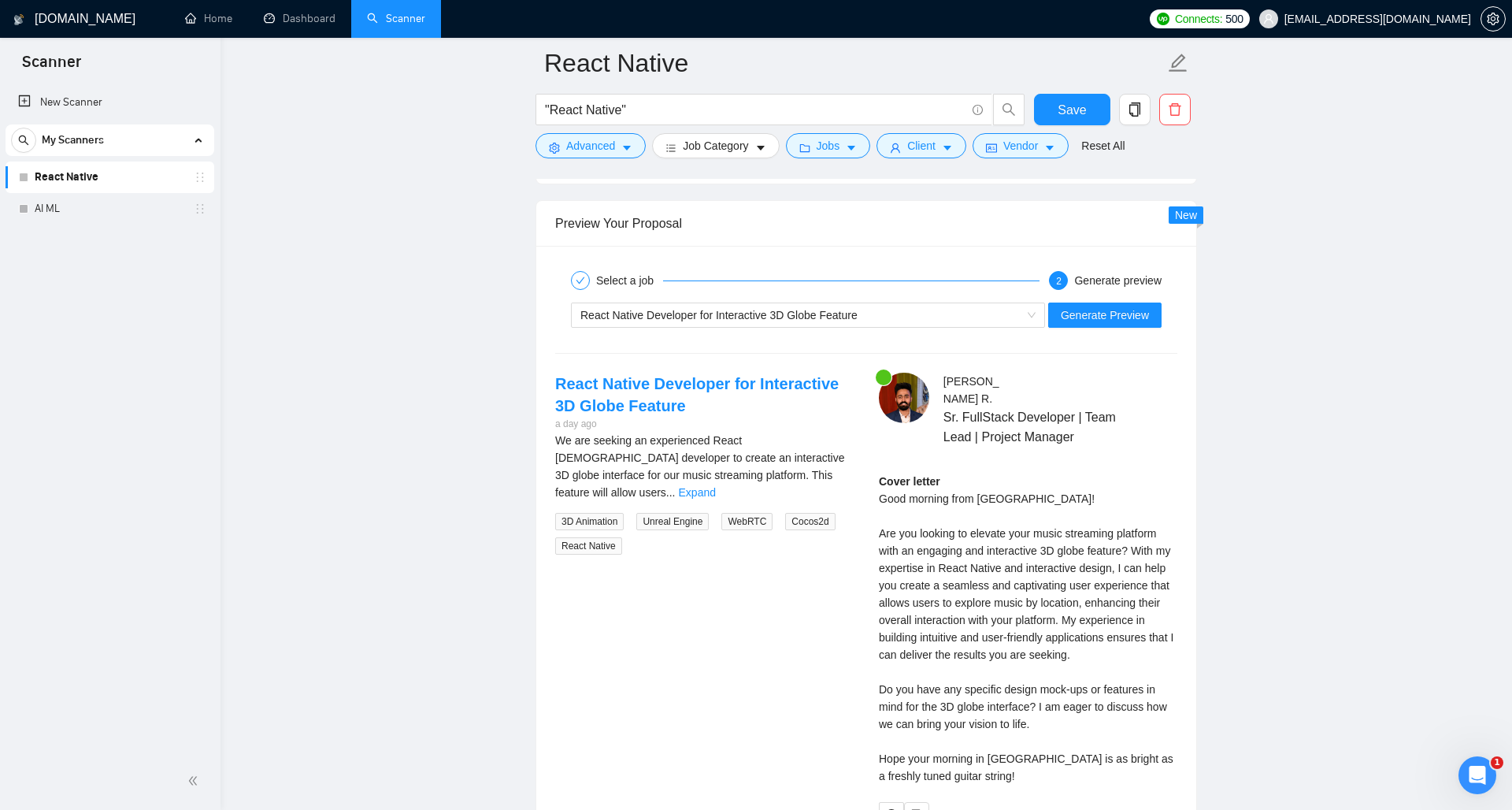
click at [1056, 287] on div "2" at bounding box center [1059, 280] width 19 height 19
click at [772, 315] on span "React Native Developer for Interactive 3D Globe Feature" at bounding box center [718, 315] width 277 height 12
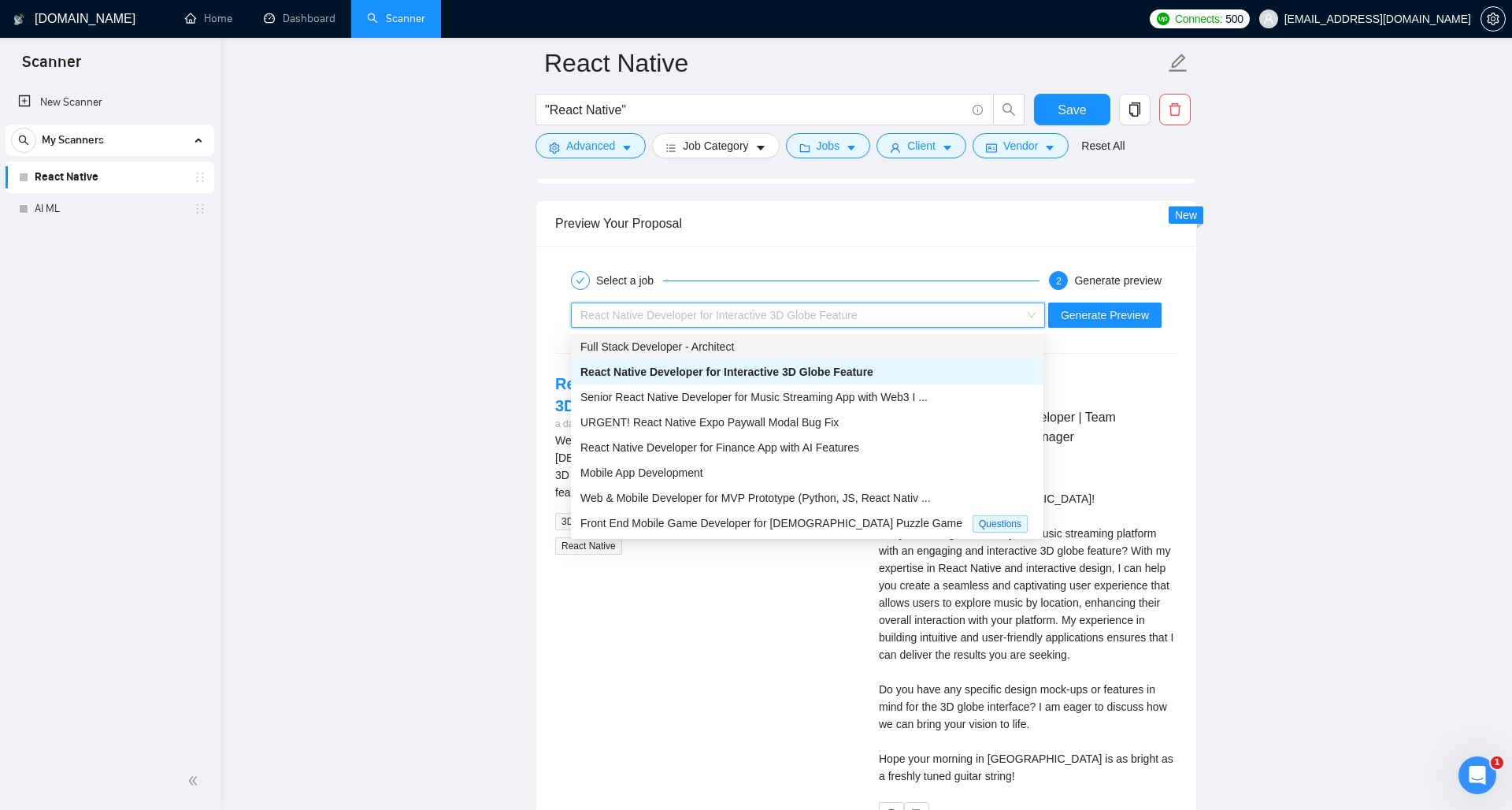
click at [671, 348] on span "Full Stack Developer - Architect" at bounding box center [657, 346] width 154 height 12
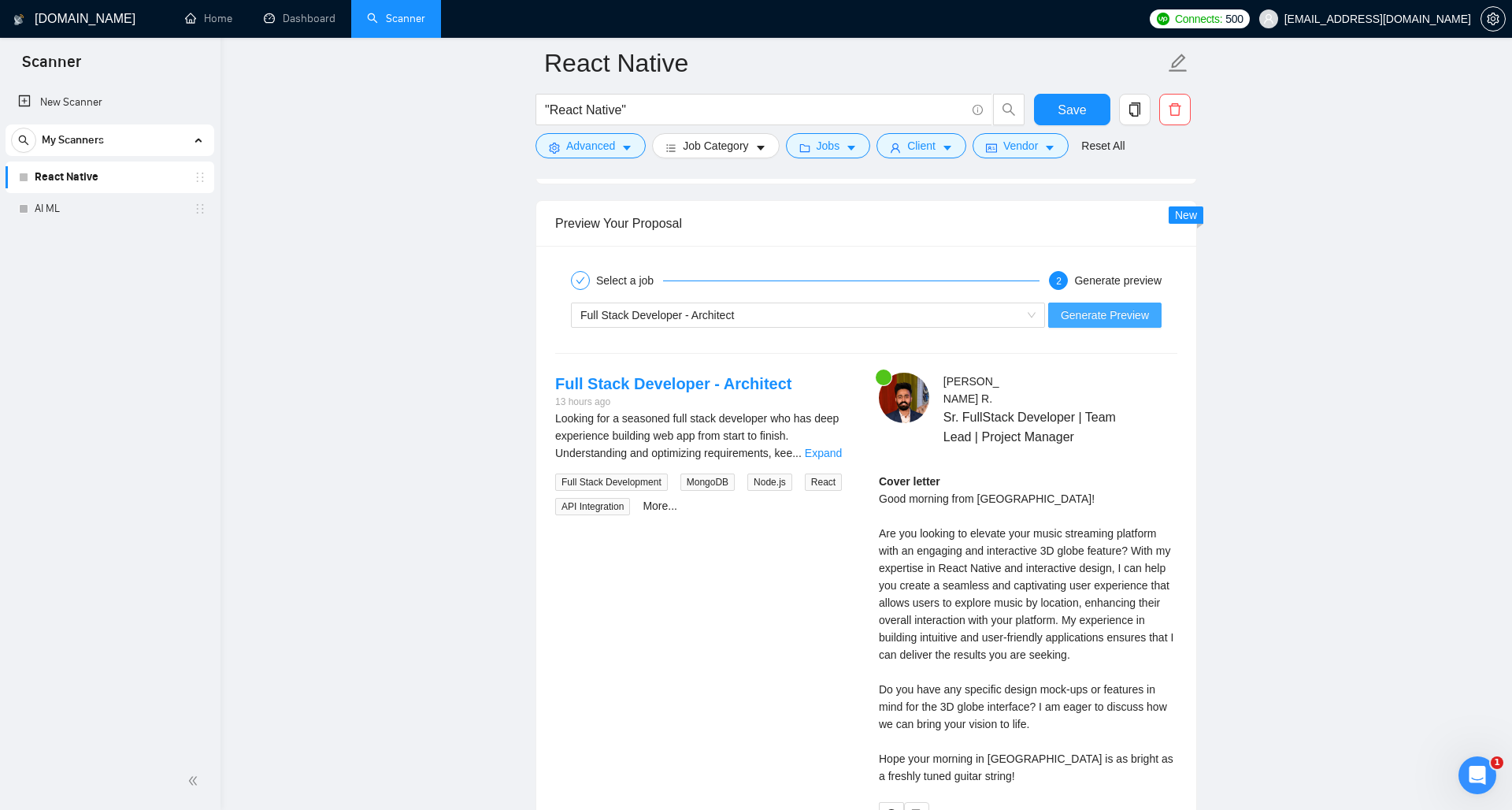
click at [1082, 320] on span "Generate Preview" at bounding box center [1104, 315] width 88 height 17
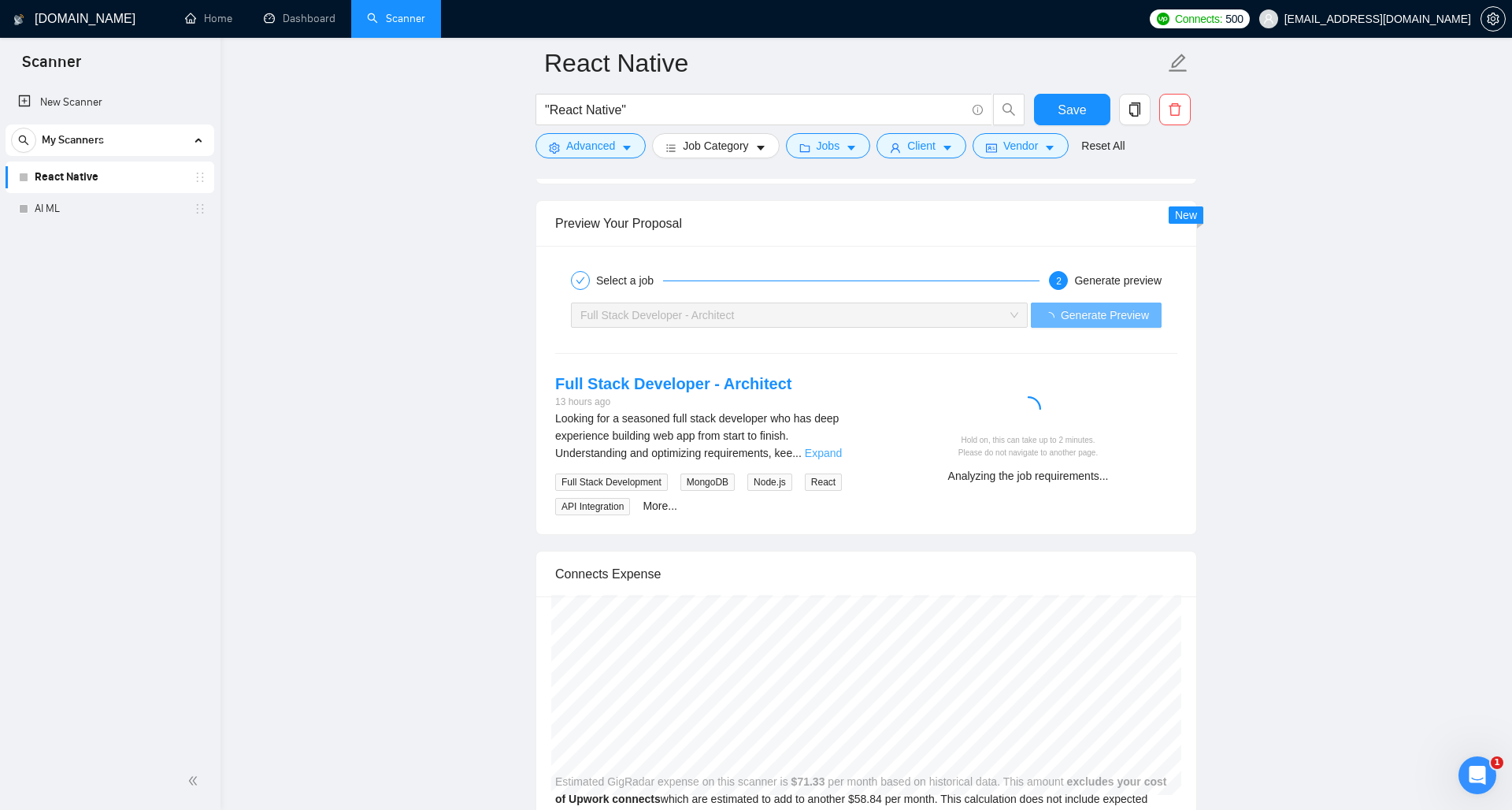
click at [834, 452] on link "Expand" at bounding box center [823, 453] width 37 height 12
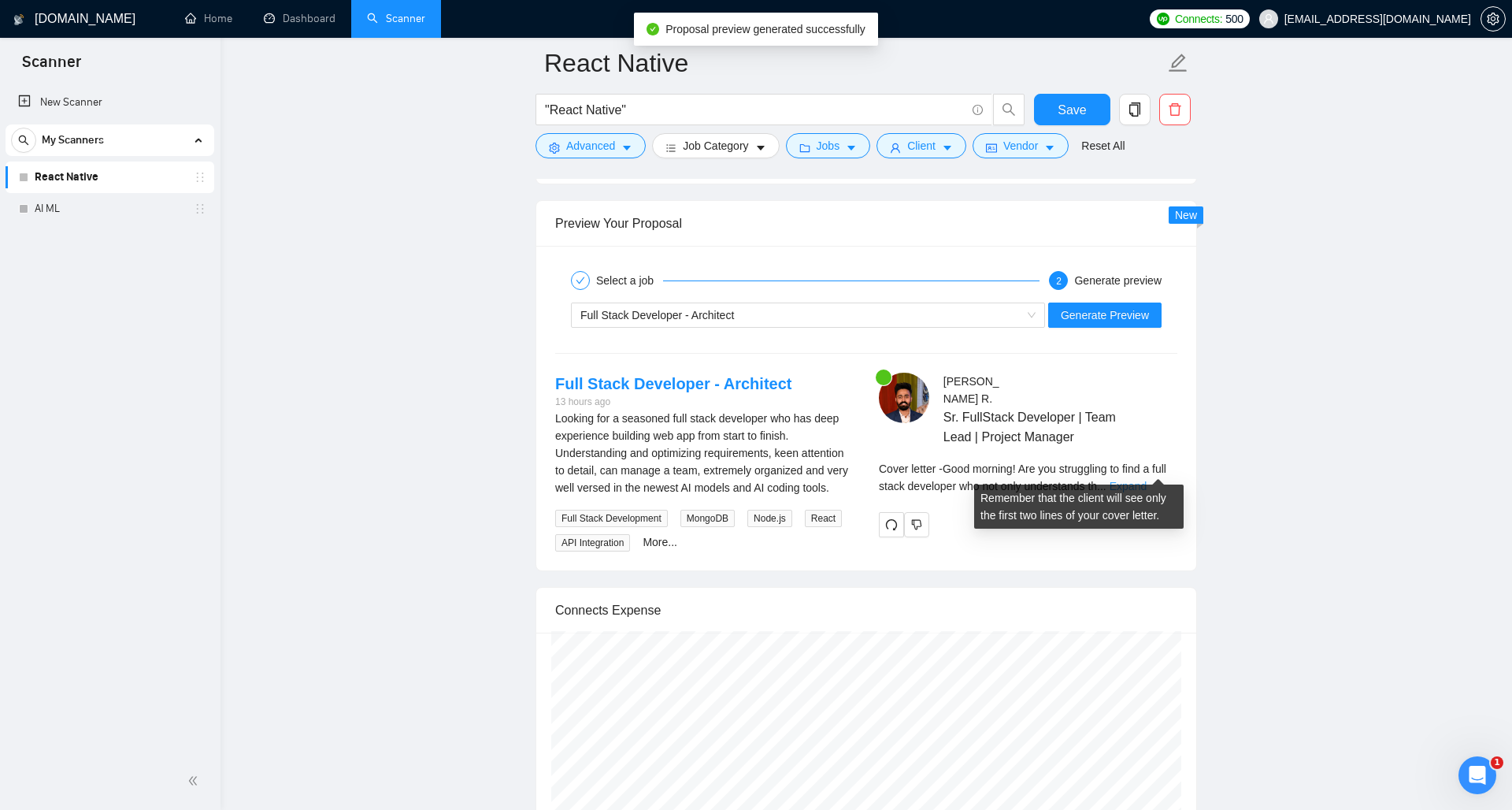
click at [1142, 480] on link "Expand" at bounding box center [1128, 486] width 37 height 12
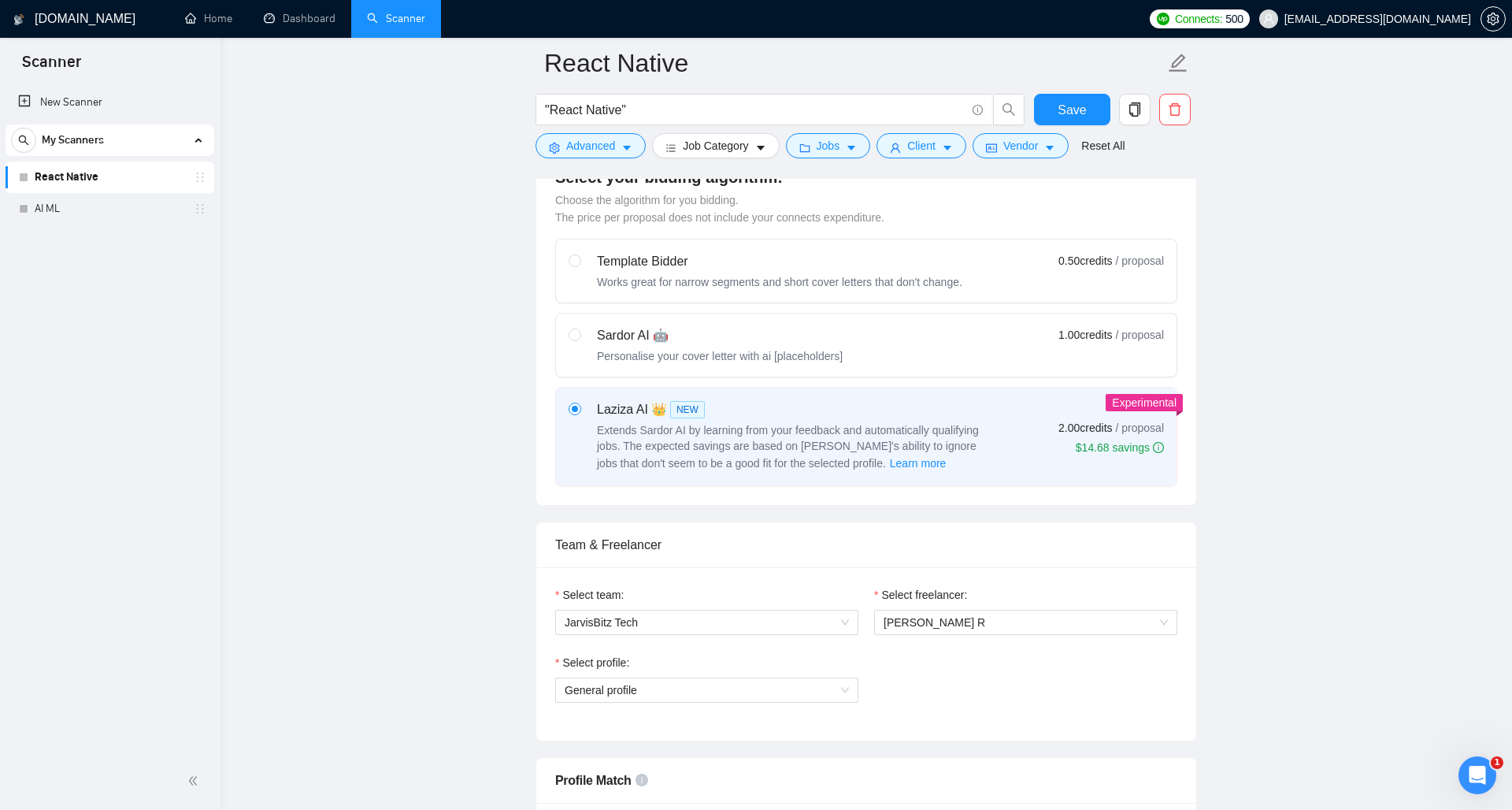
scroll to position [0, 0]
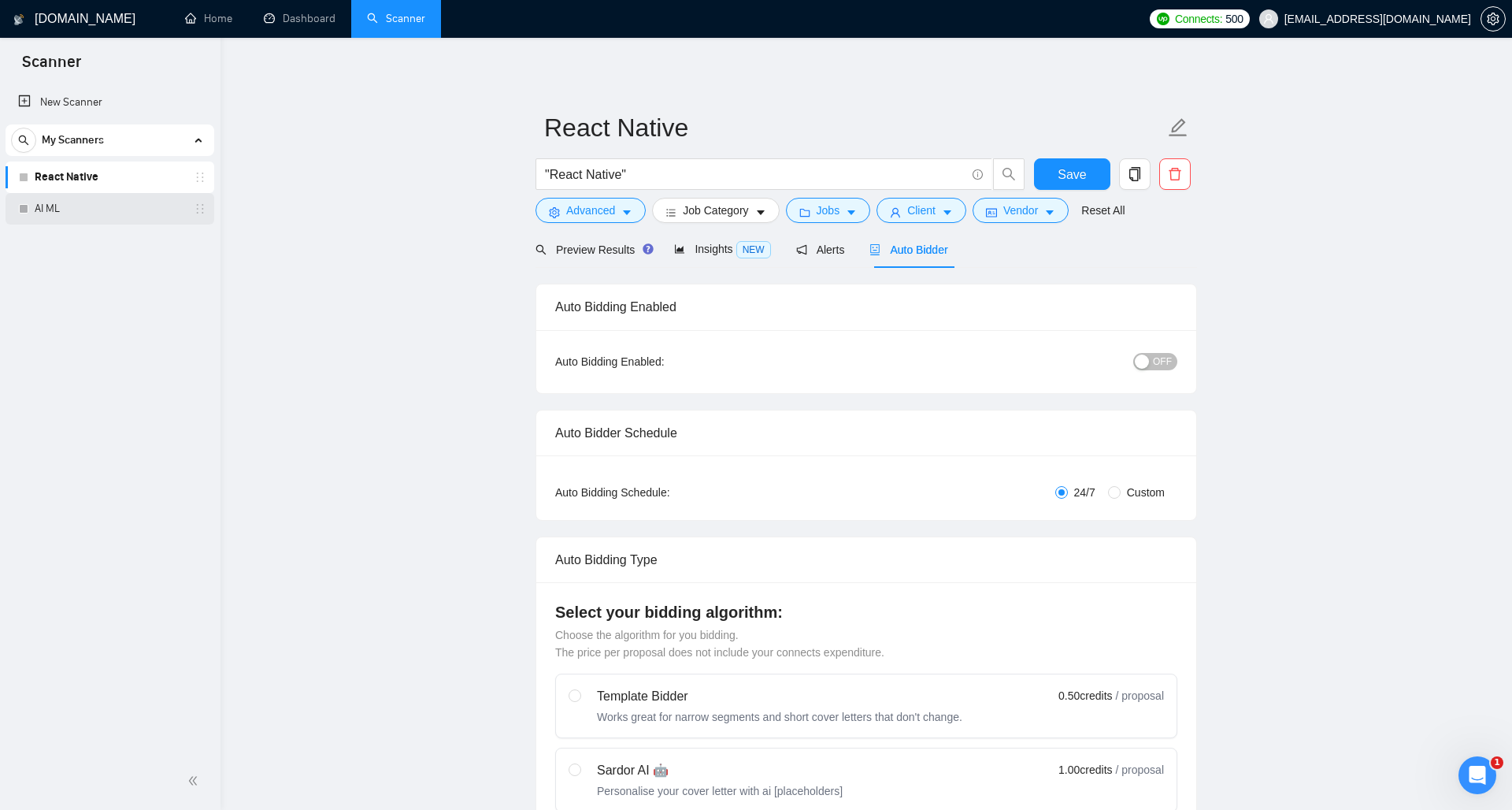
click at [58, 211] on link "AI ML" at bounding box center [109, 209] width 149 height 31
click at [1075, 170] on span "Save" at bounding box center [1072, 174] width 28 height 20
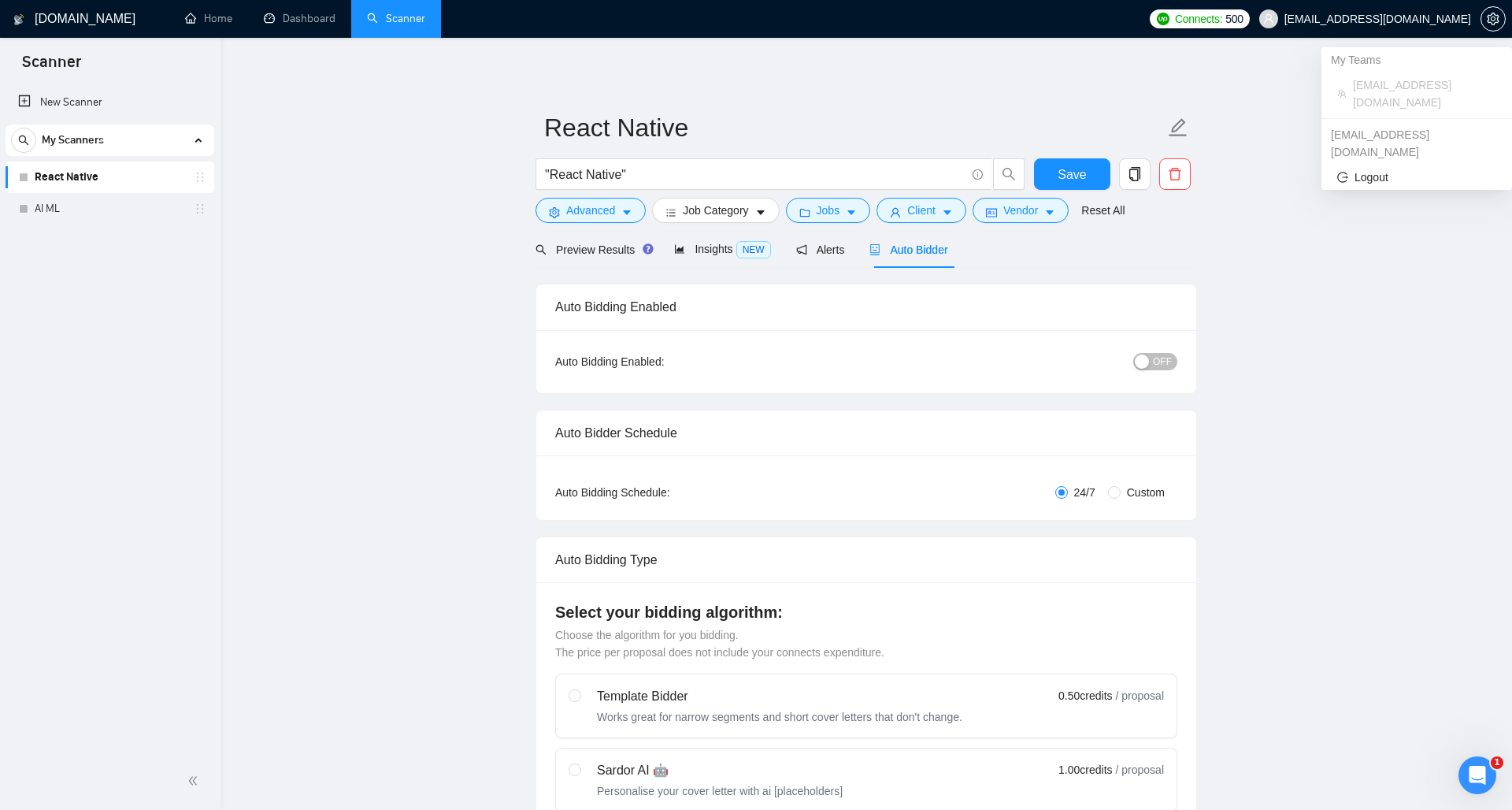
click at [1274, 24] on icon "user" at bounding box center [1268, 18] width 11 height 11
click at [1347, 63] on div "My Teams" at bounding box center [1417, 59] width 190 height 25
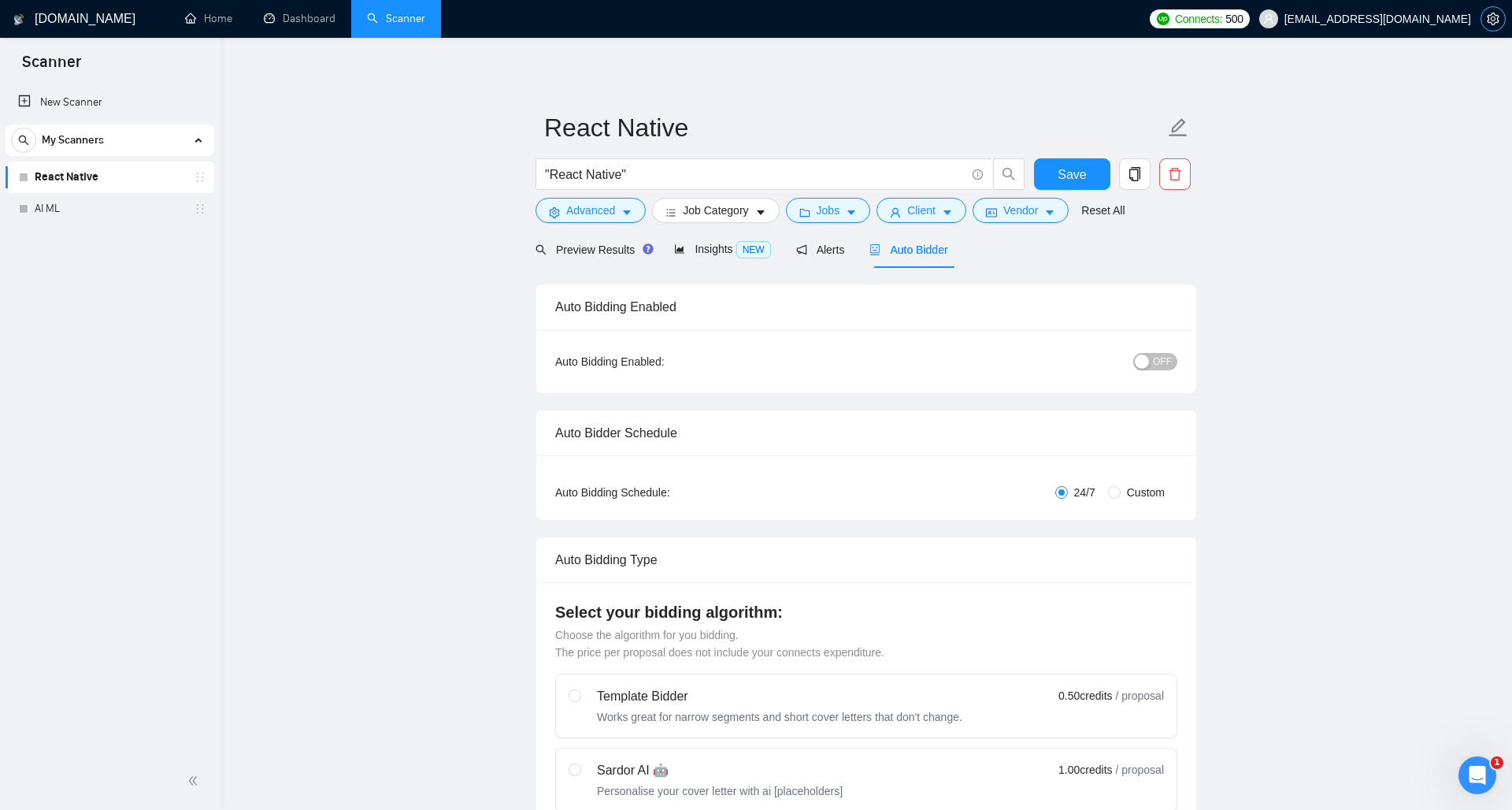
click at [1497, 24] on icon "setting" at bounding box center [1493, 18] width 12 height 12
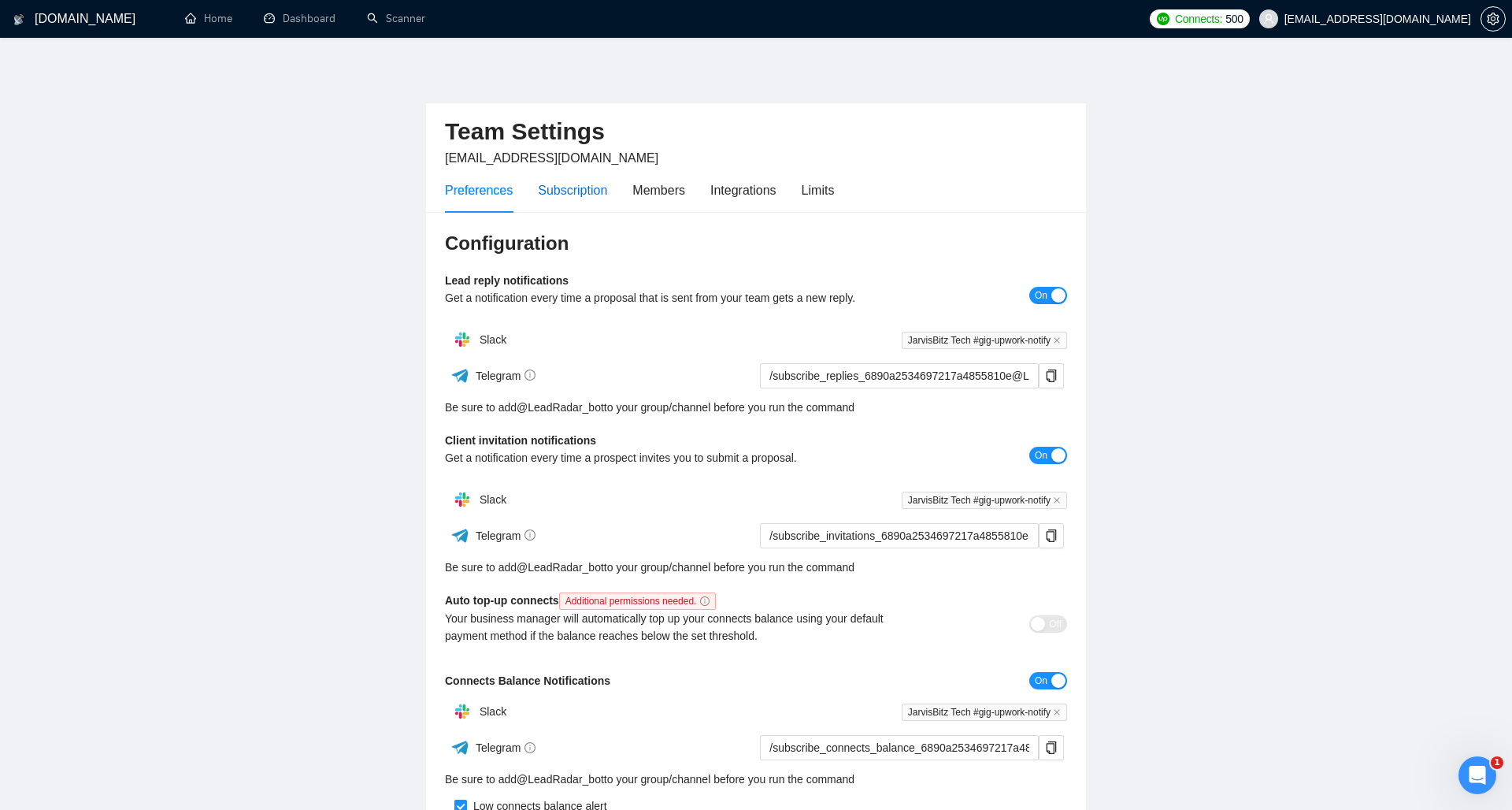
click at [600, 196] on div "Subscription" at bounding box center [572, 190] width 69 height 20
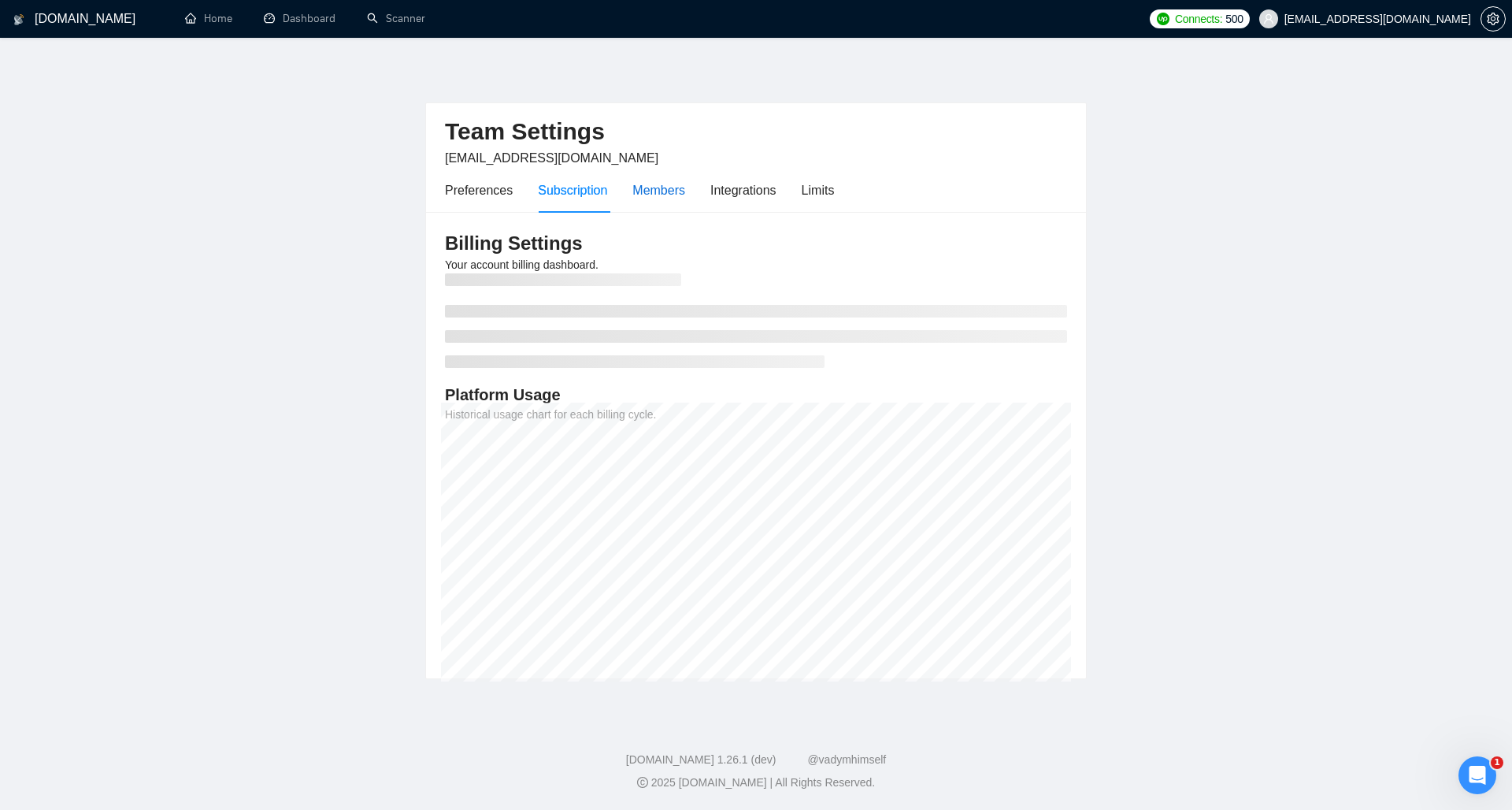
click at [670, 197] on div "Members" at bounding box center [659, 190] width 52 height 20
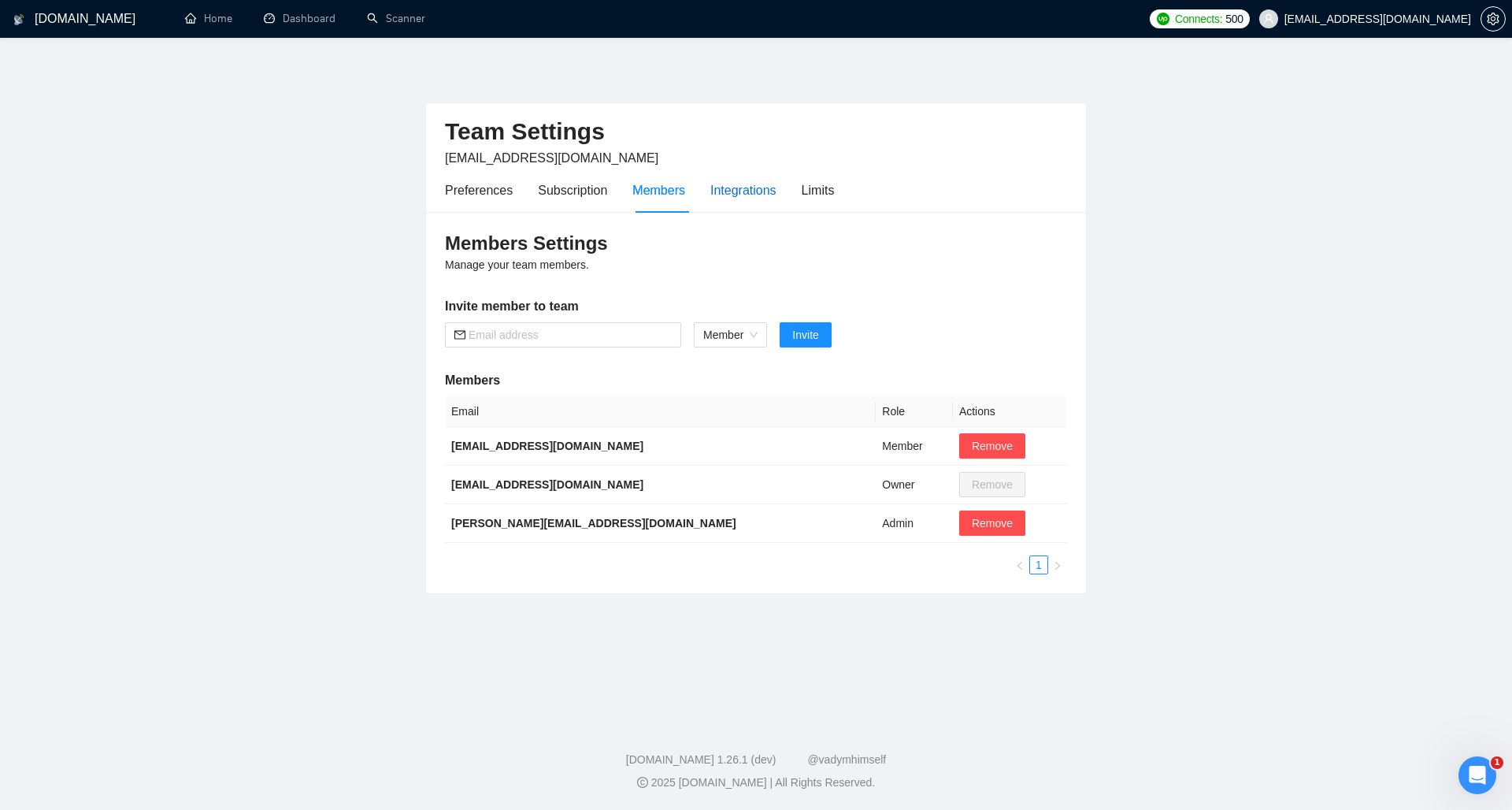
click at [744, 180] on div "Integrations" at bounding box center [743, 190] width 66 height 20
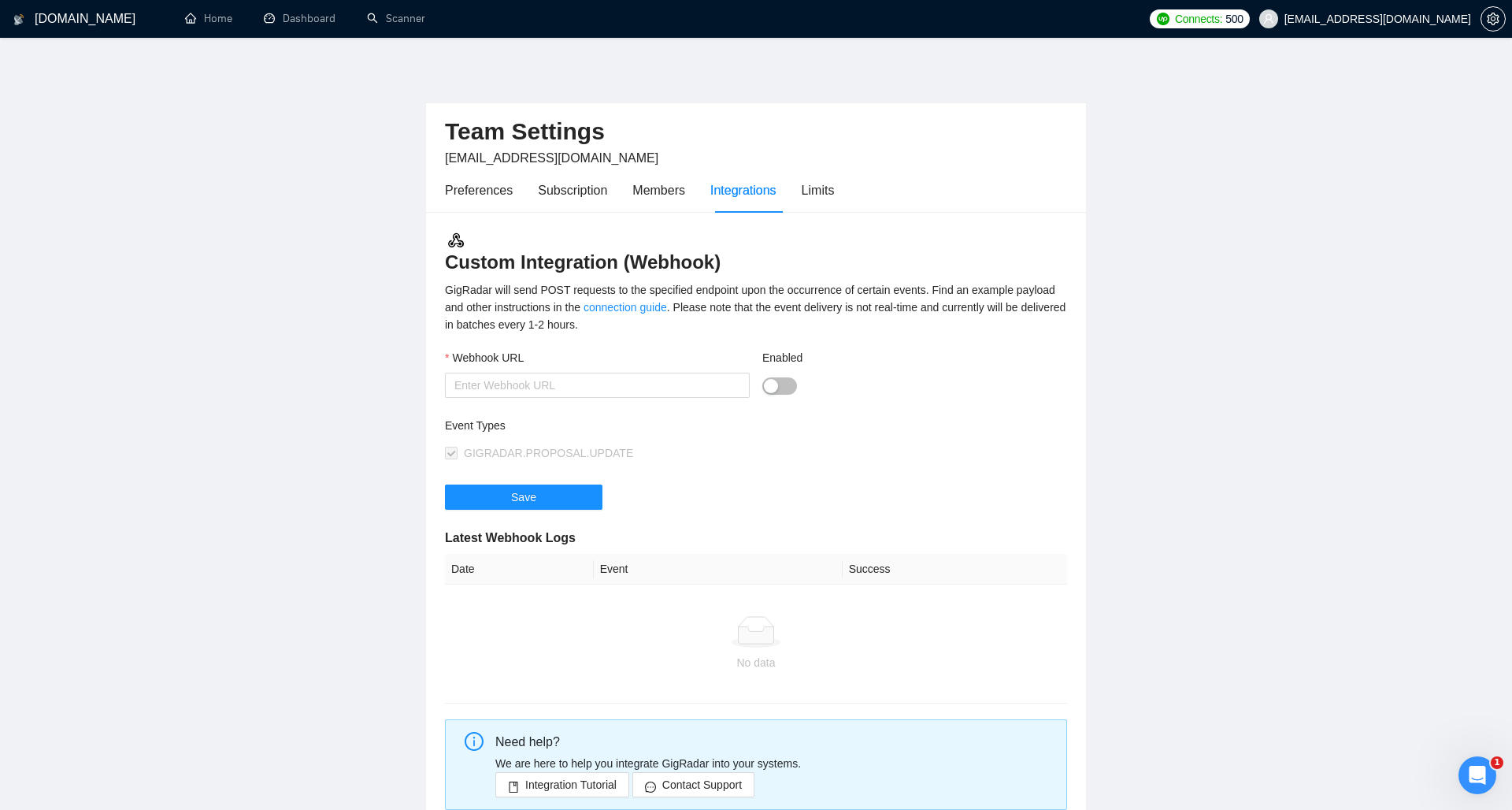
click at [696, 185] on div "Preferences Subscription Members Integrations Limits" at bounding box center [639, 190] width 389 height 45
click at [775, 372] on div at bounding box center [915, 384] width 305 height 25
click at [775, 385] on div "button" at bounding box center [770, 386] width 14 height 14
click at [775, 385] on button "Enabled" at bounding box center [780, 386] width 35 height 17
click at [813, 206] on div "Limits" at bounding box center [818, 190] width 33 height 45
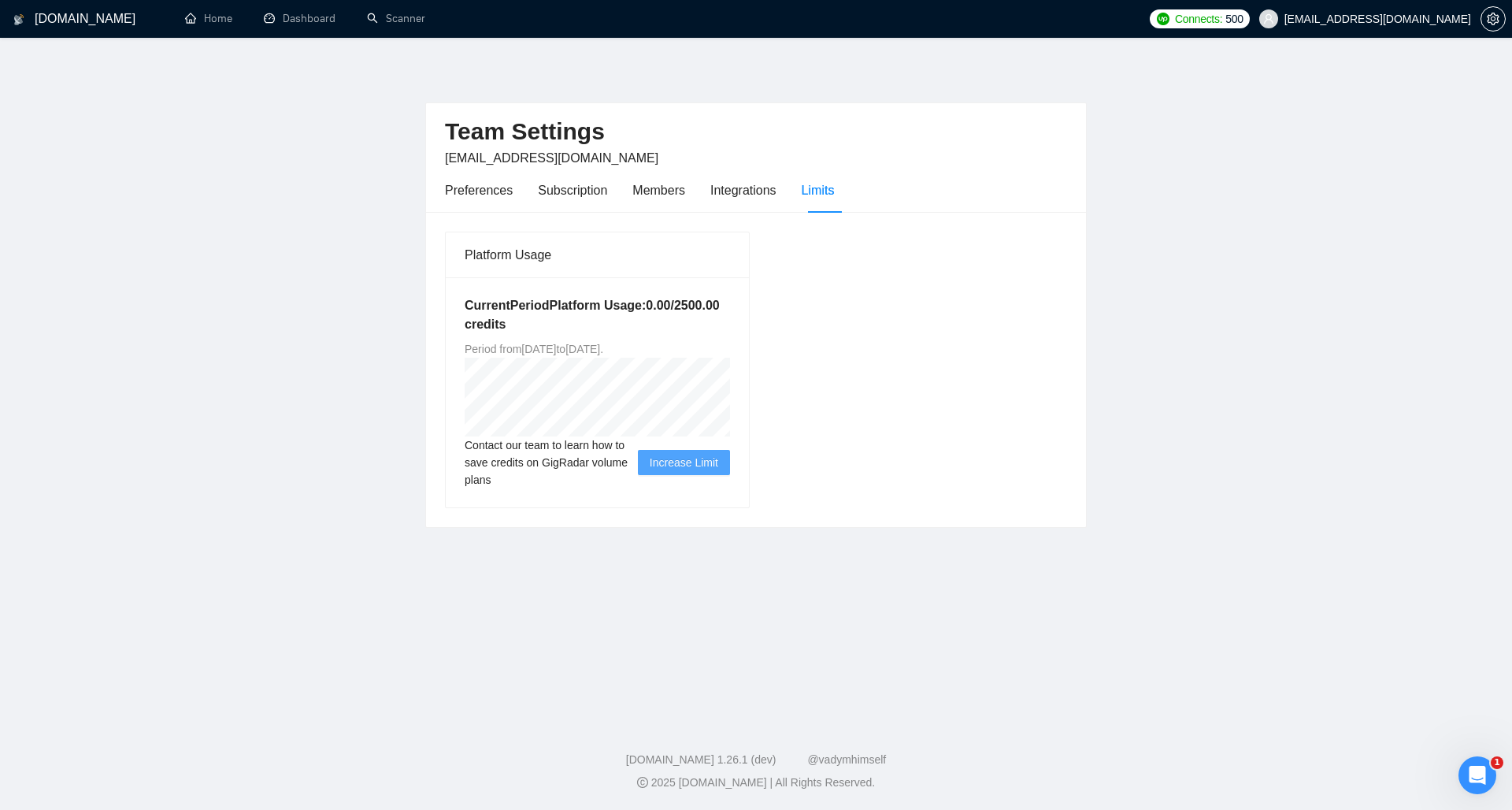
click at [670, 471] on span "Increase Limit" at bounding box center [684, 462] width 68 height 17
click at [792, 423] on div "Platform Usage Current Period Platform Usage: 0.00 / 2500.00 credits Period fro…" at bounding box center [756, 369] width 635 height 277
click at [696, 471] on span "Increase Limit" at bounding box center [684, 462] width 68 height 17
click at [211, 15] on link "Home" at bounding box center [209, 18] width 47 height 13
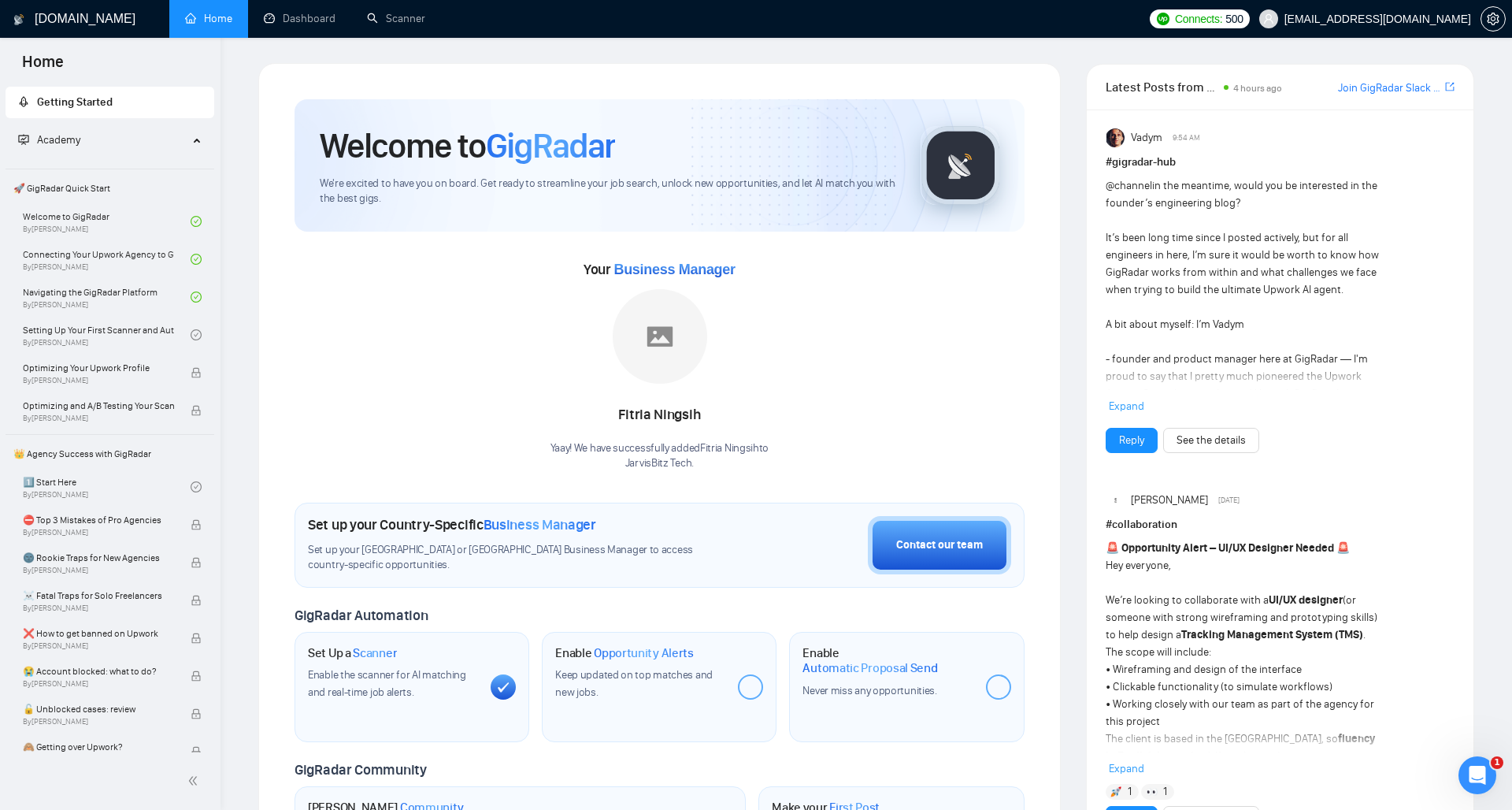
click at [39, 20] on h1 "[DOMAIN_NAME]" at bounding box center [85, 18] width 100 height 38
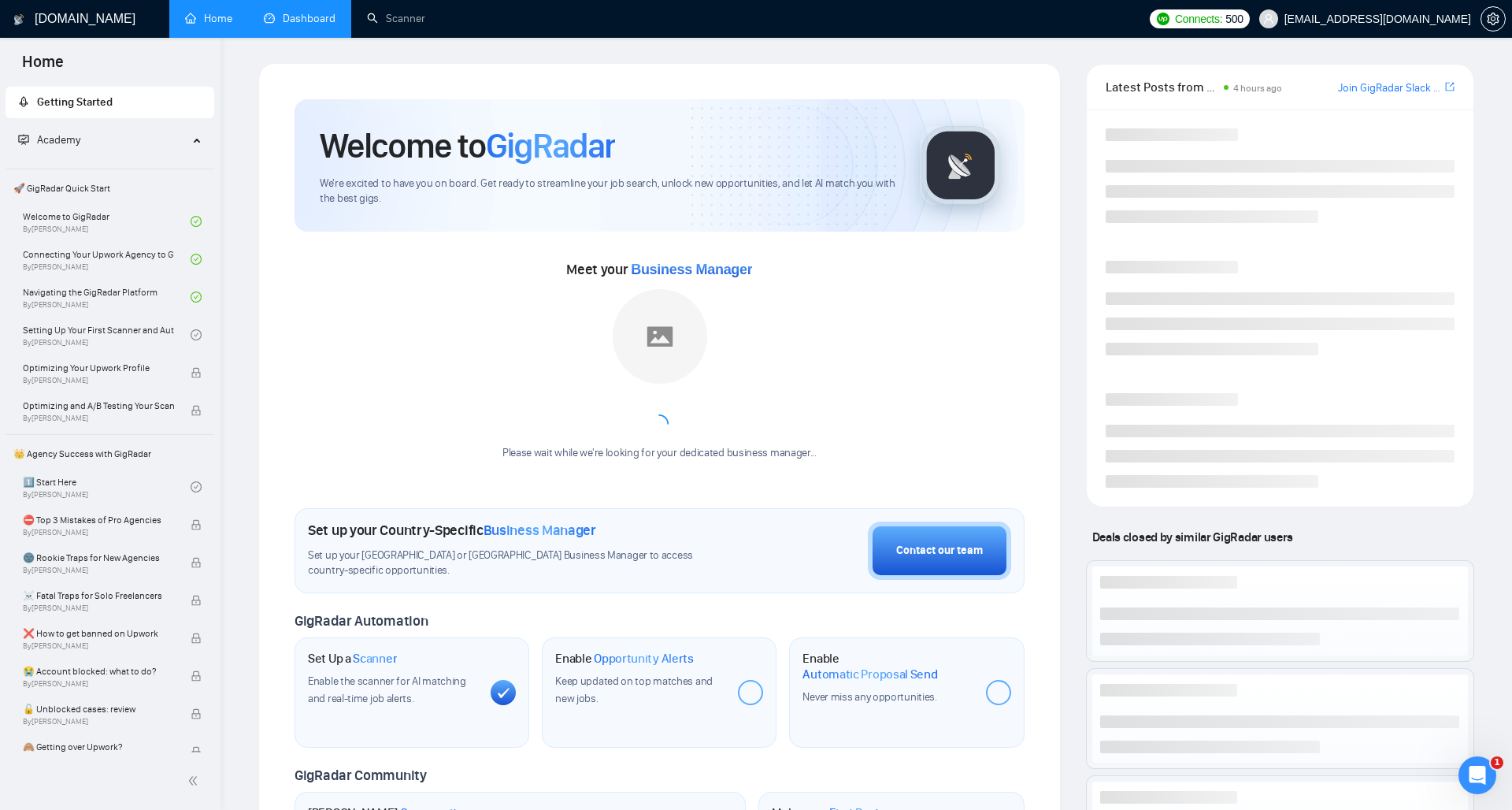
click at [299, 13] on link "Dashboard" at bounding box center [300, 18] width 72 height 13
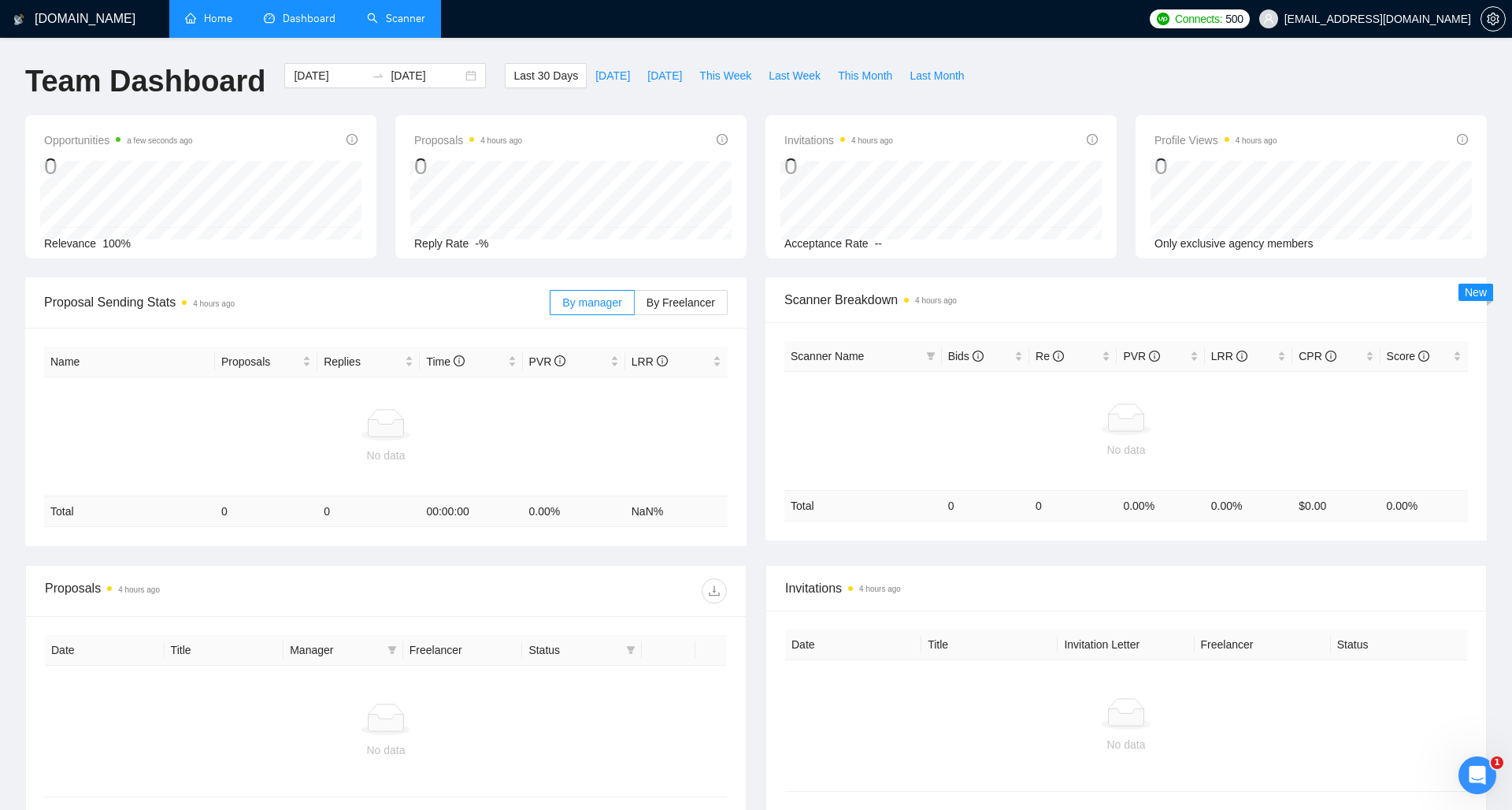
click at [404, 16] on link "Scanner" at bounding box center [396, 18] width 59 height 13
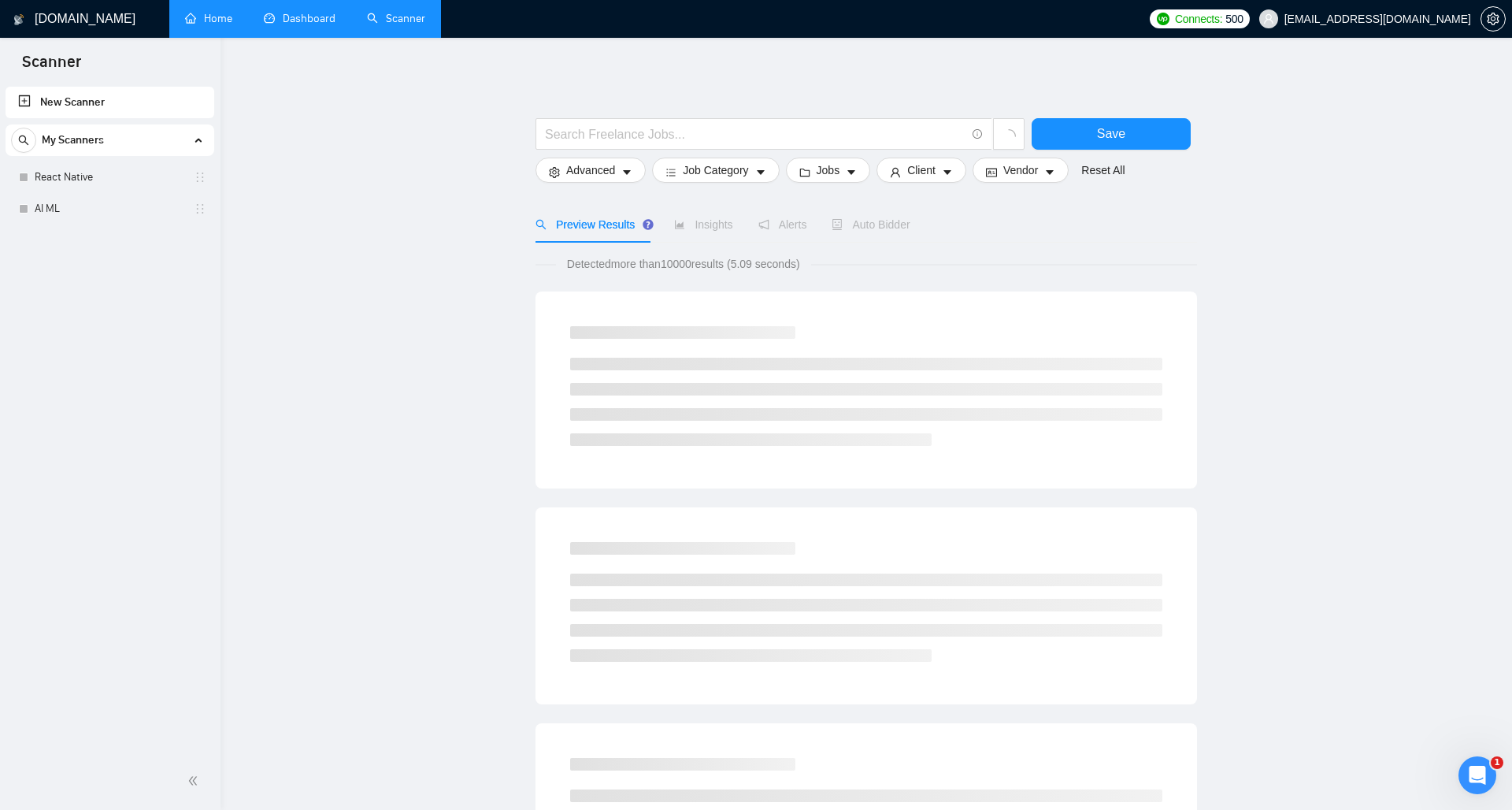
click at [300, 167] on main "Save Advanced Job Category Jobs Client Vendor Reset All Preview Results Insight…" at bounding box center [866, 726] width 1241 height 1326
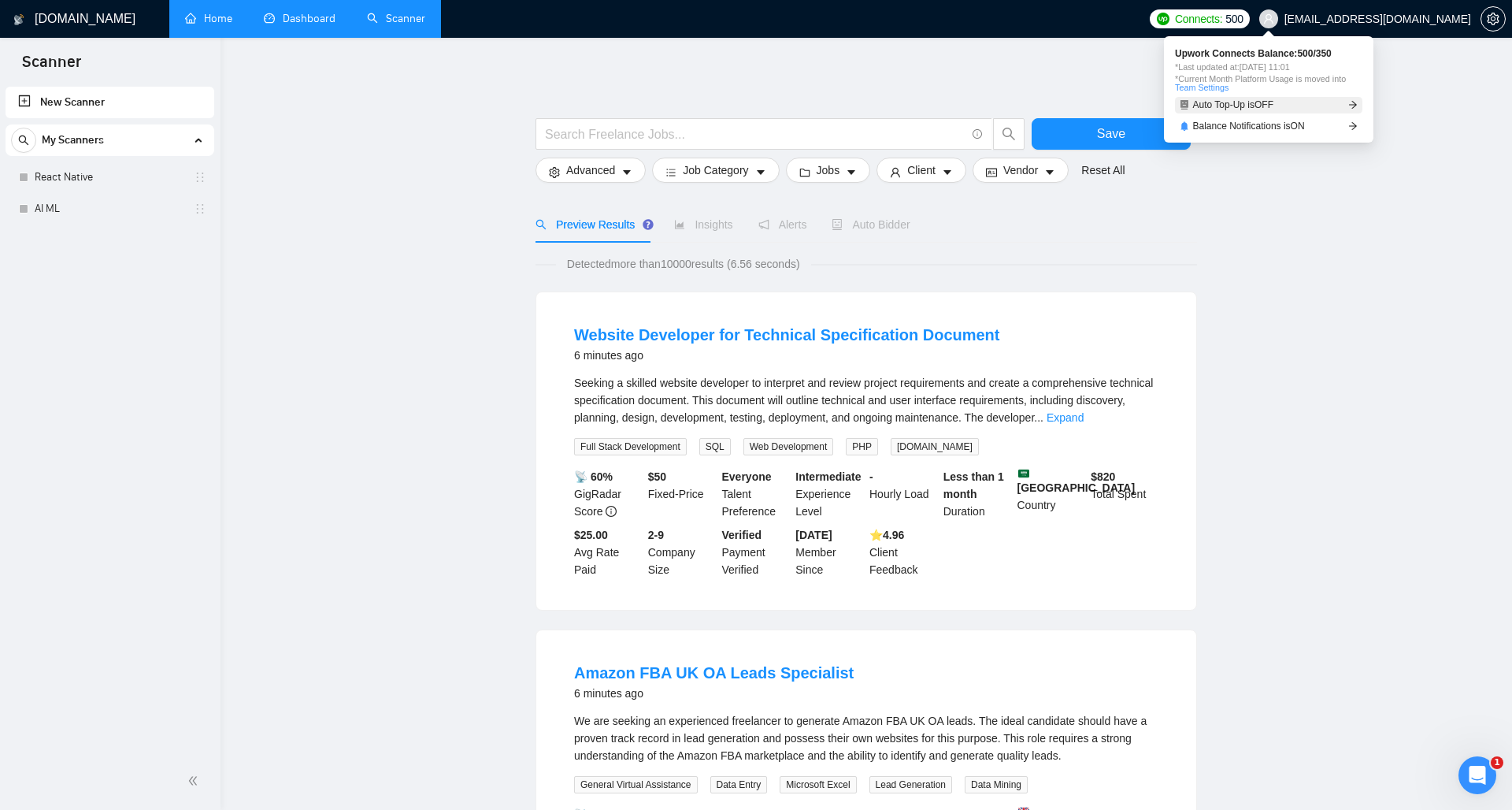
click at [1228, 102] on span "Auto Top-Up is OFF" at bounding box center [1233, 104] width 81 height 10
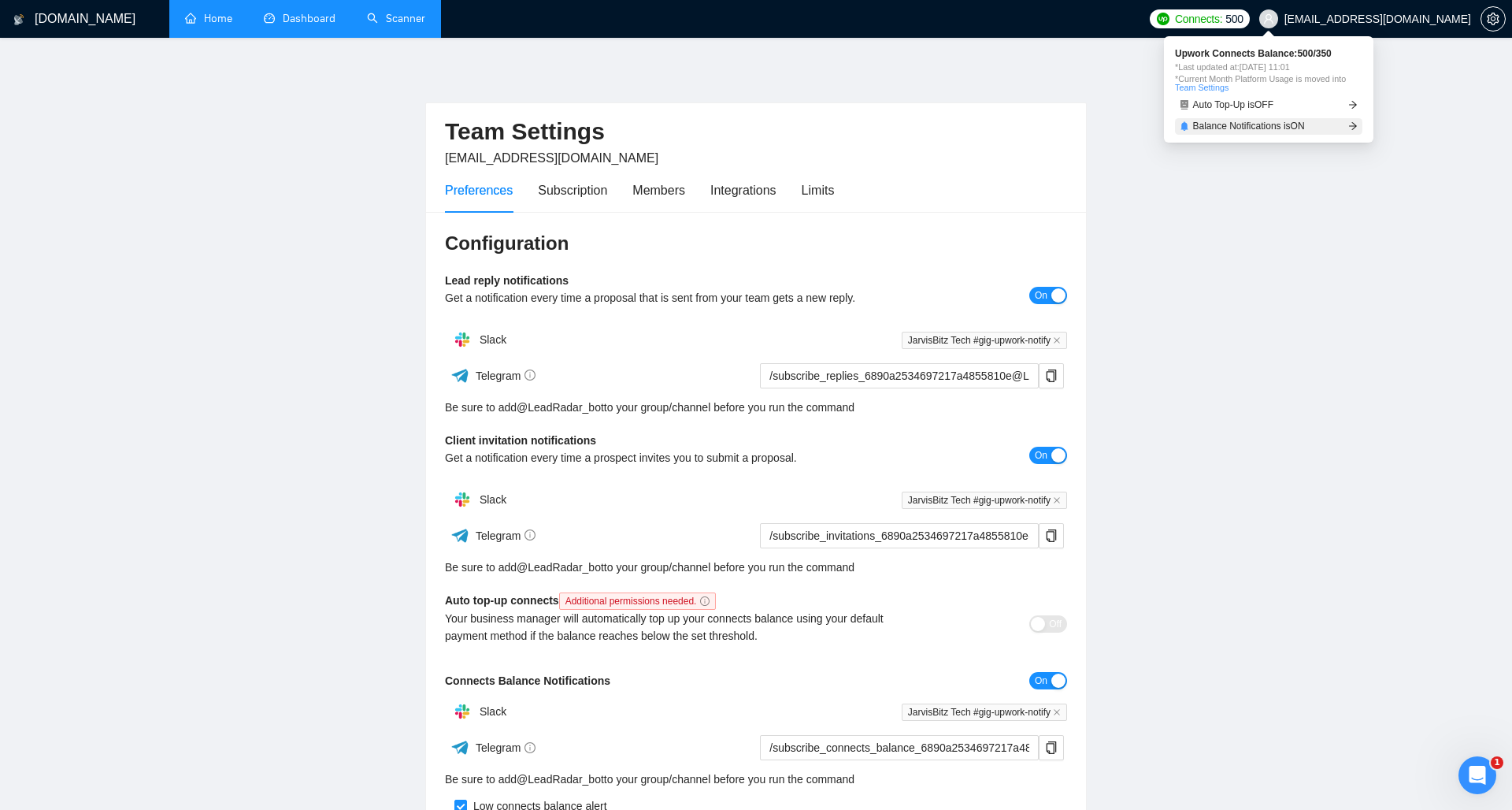
click at [1288, 126] on span "Balance Notifications is ON" at bounding box center [1249, 126] width 112 height 10
click at [1222, 24] on span "Connects:" at bounding box center [1198, 19] width 47 height 17
click at [1142, 23] on ul "Home Dashboard Scanner" at bounding box center [652, 18] width 978 height 38
